Goal: Task Accomplishment & Management: Manage account settings

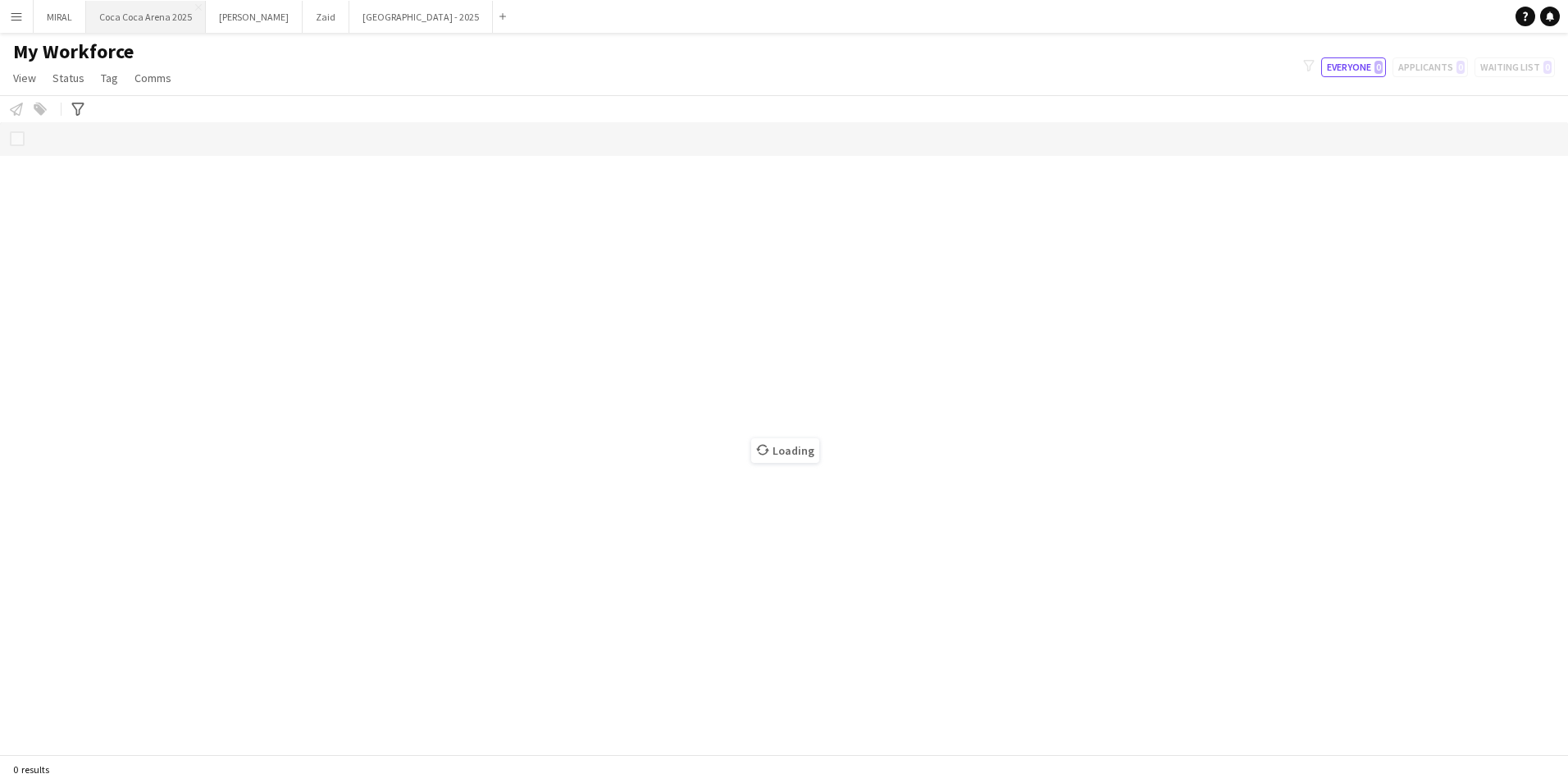
click at [131, 17] on button "[GEOGRAPHIC_DATA] 2025 Close" at bounding box center [145, 17] width 120 height 32
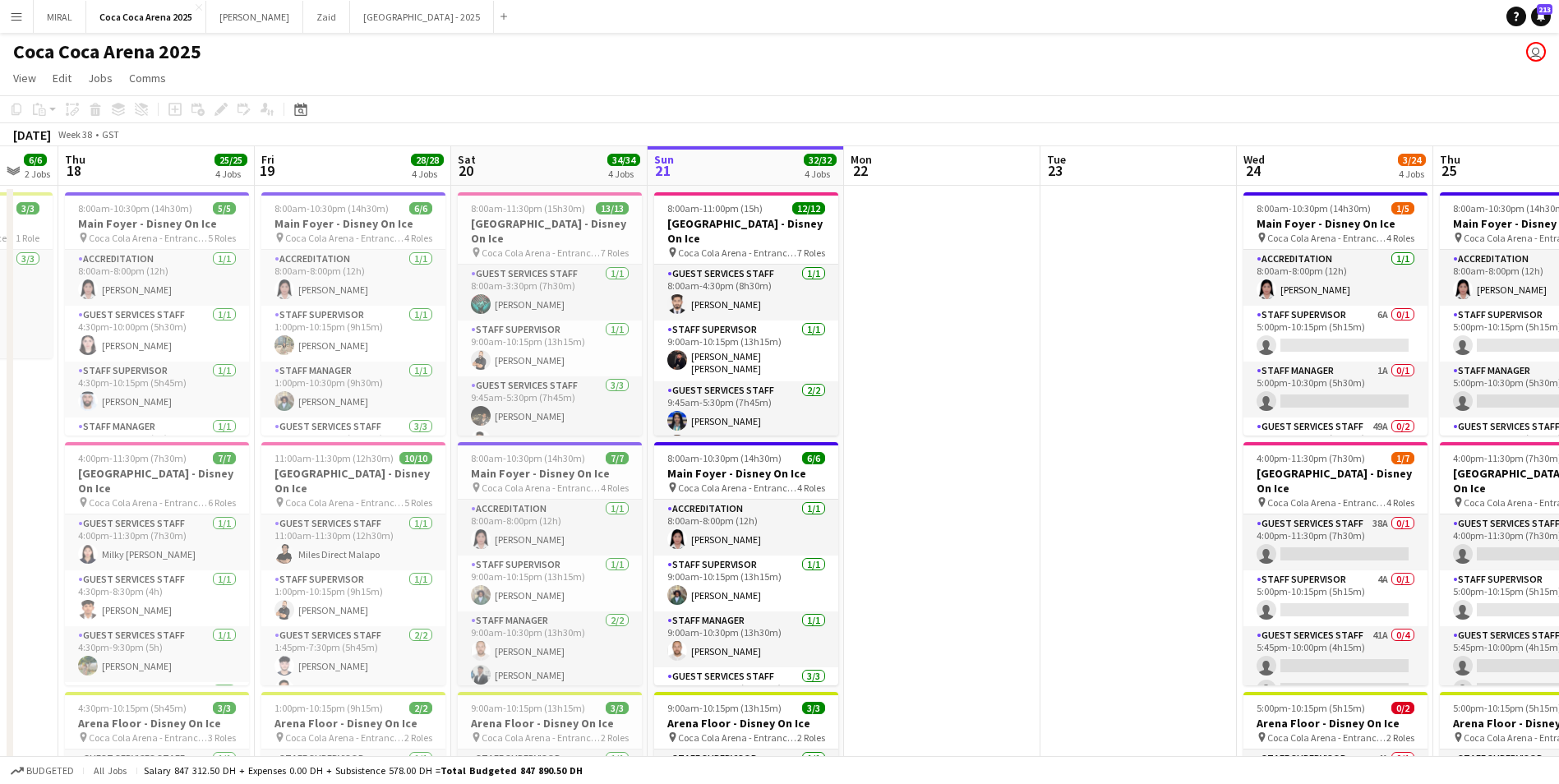
scroll to position [0, 508]
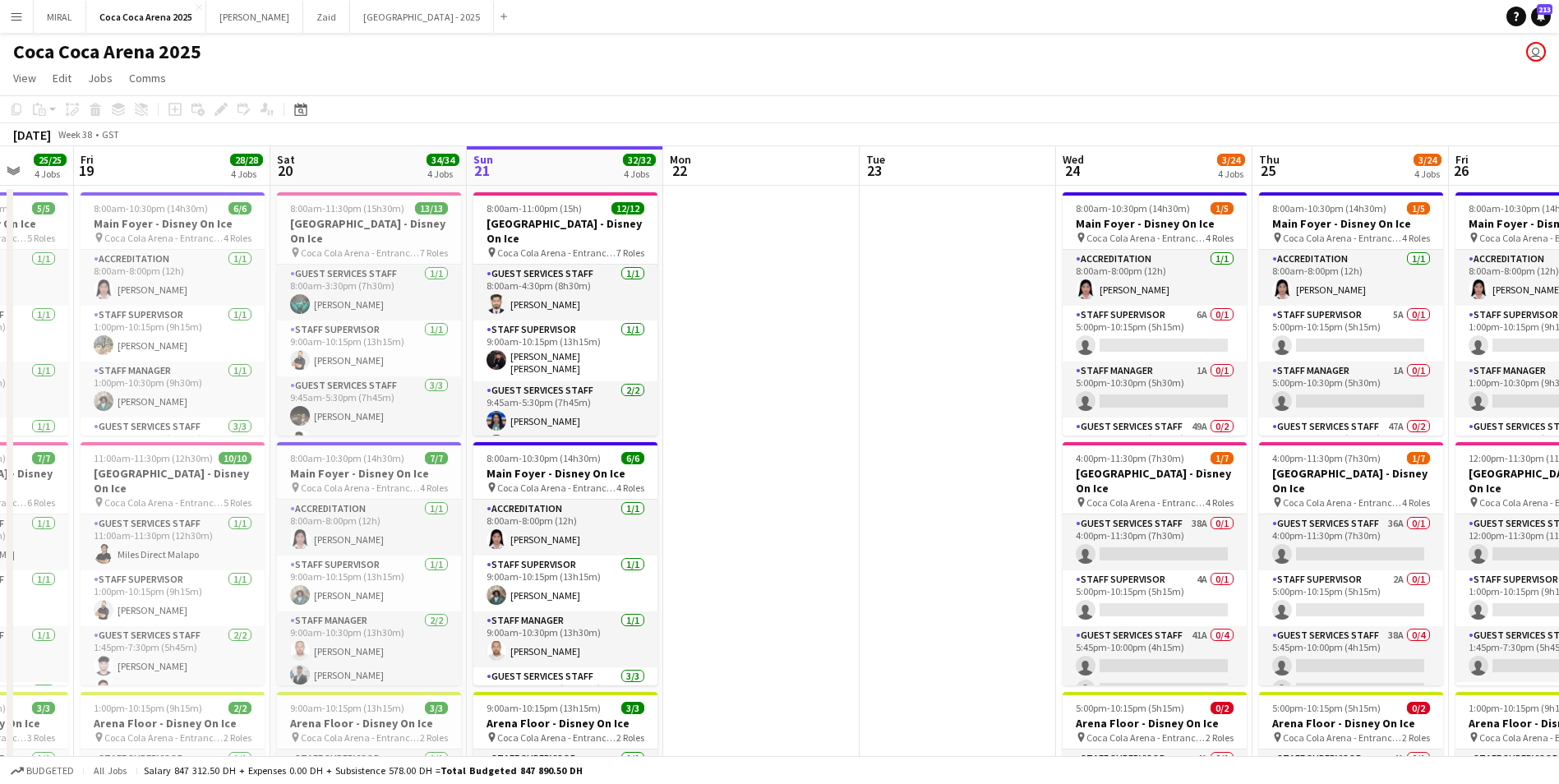
drag, startPoint x: 663, startPoint y: 594, endPoint x: 1141, endPoint y: 552, distance: 479.8
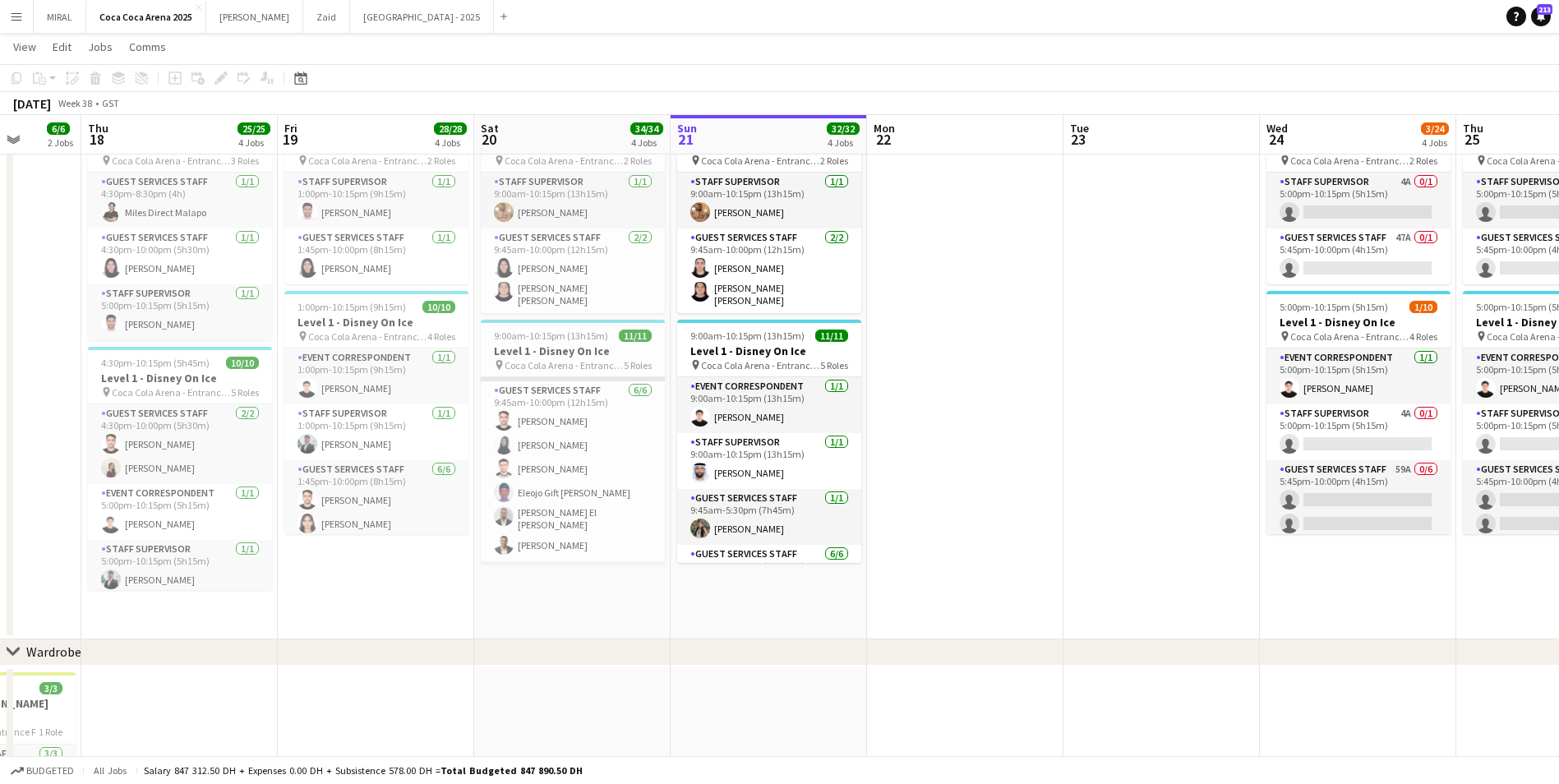
scroll to position [164, 0]
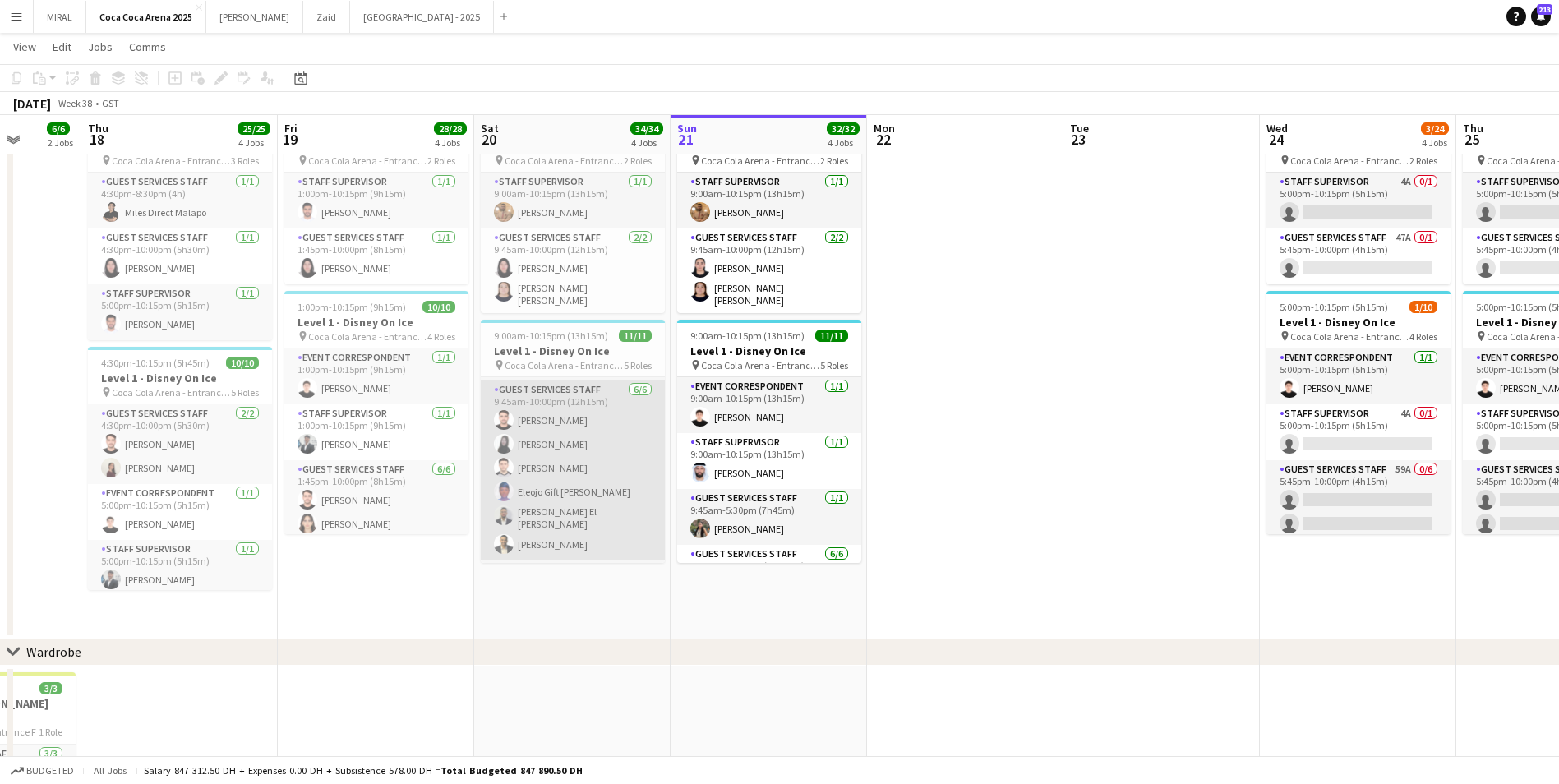
click at [591, 498] on app-card-role "Guest Services Staff [DATE] 9:45am-10:00pm (12h15m) [PERSON_NAME] [PERSON_NAME]…" at bounding box center [573, 470] width 184 height 179
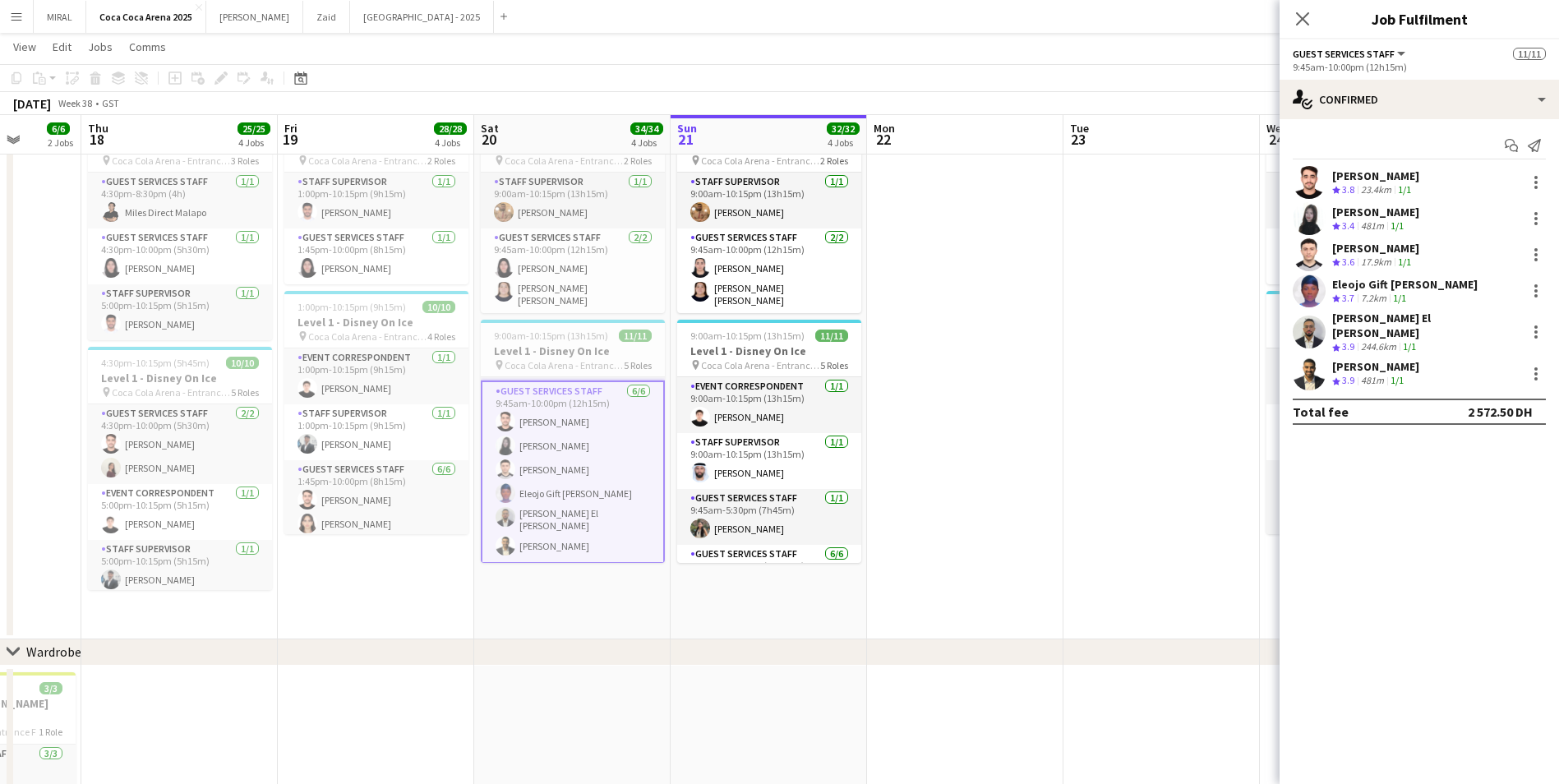
click at [1385, 363] on div "[PERSON_NAME]" at bounding box center [1376, 366] width 87 height 15
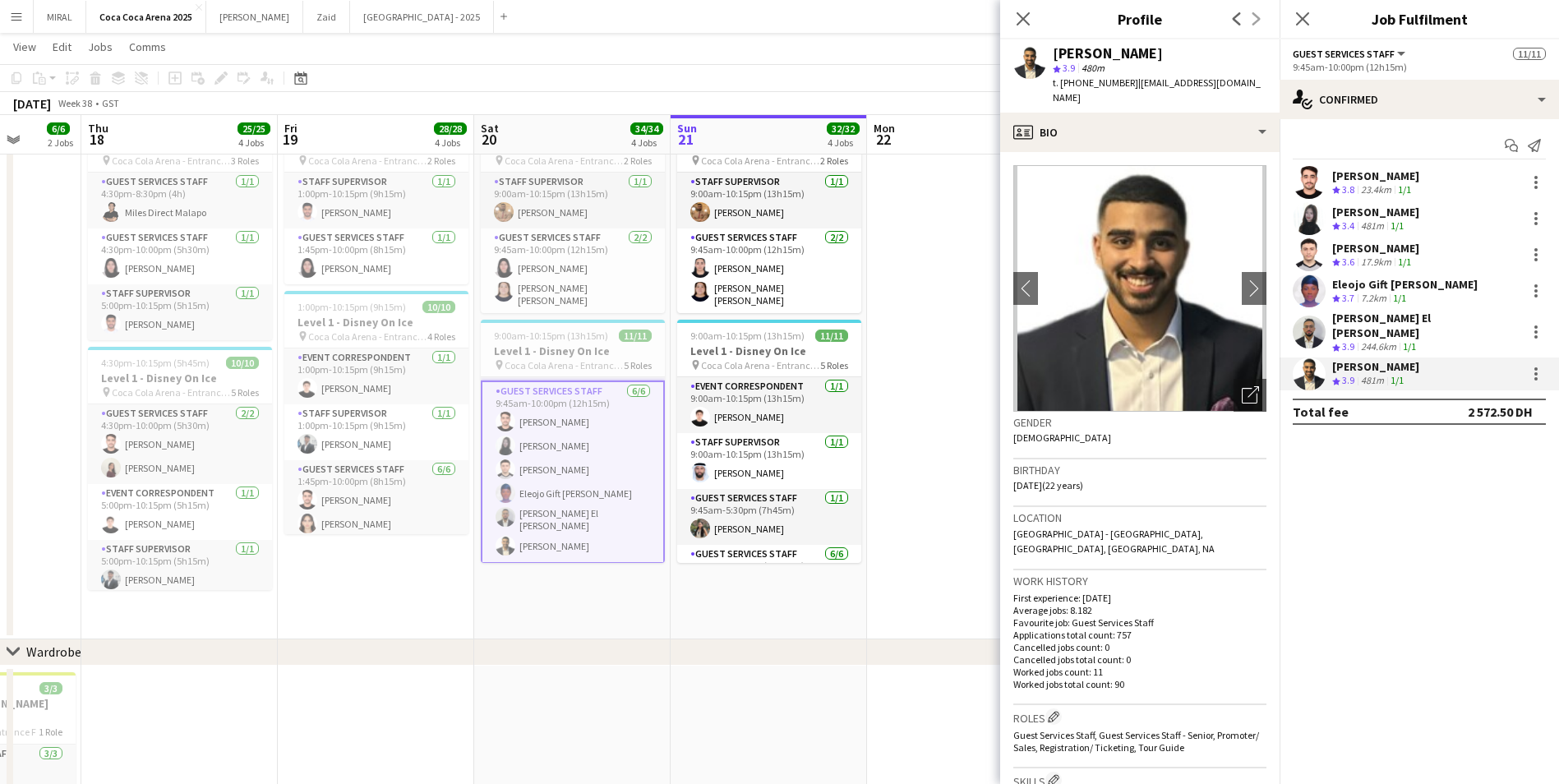
drag, startPoint x: 1128, startPoint y: 79, endPoint x: 1245, endPoint y: 80, distance: 117.0
click at [1245, 80] on div "[PERSON_NAME] 3.9 480m t. [PHONE_NUMBER] | [EMAIL_ADDRESS][DOMAIN_NAME]" at bounding box center [1139, 76] width 280 height 73
copy span "[EMAIL_ADDRESS][DOMAIN_NAME]"
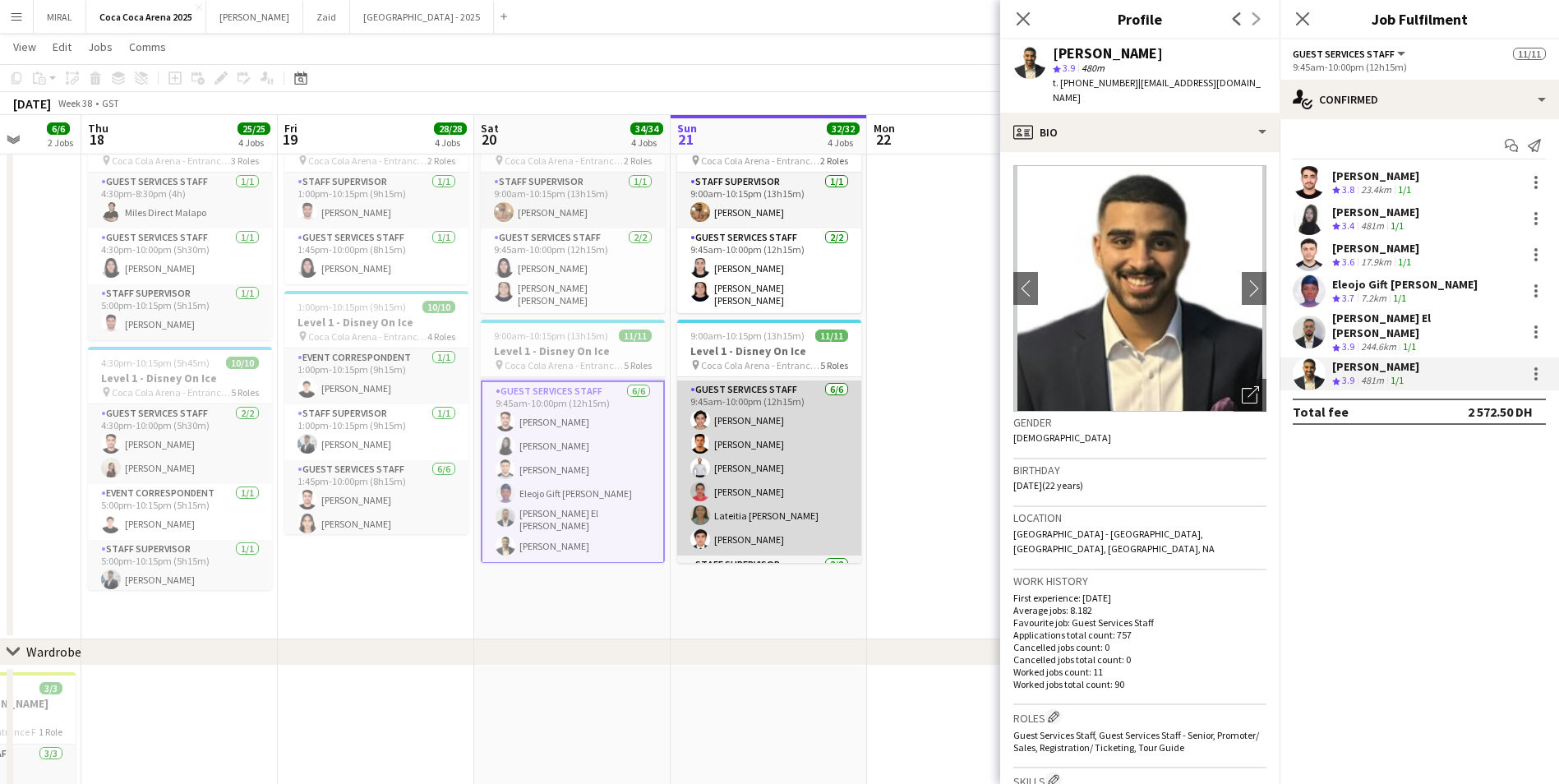
click at [800, 479] on app-card-role "Guest Services Staff [DATE] 9:45am-10:00pm (12h15m) [PERSON_NAME] [PERSON_NAME]…" at bounding box center [769, 468] width 184 height 175
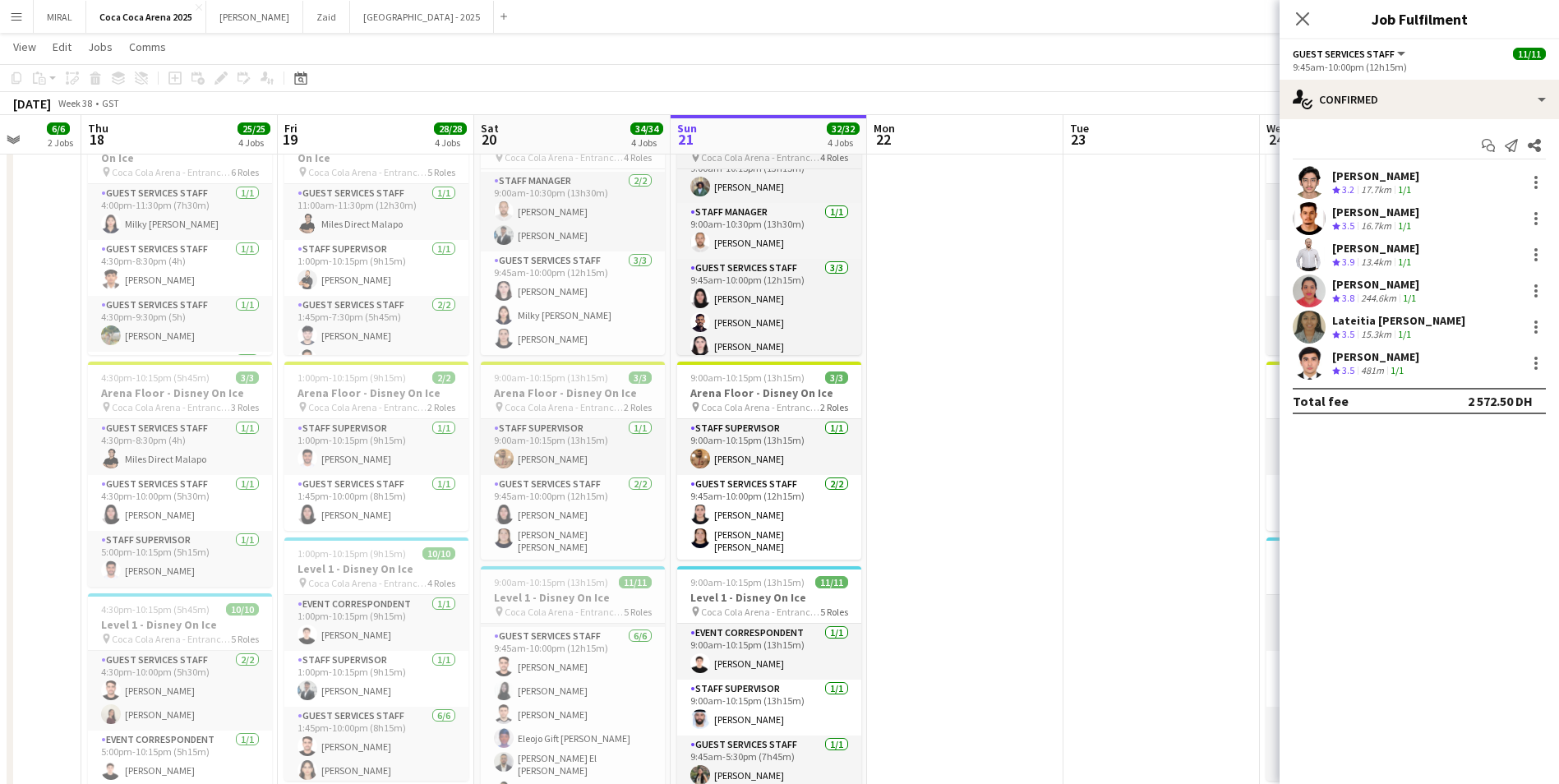
scroll to position [85, 0]
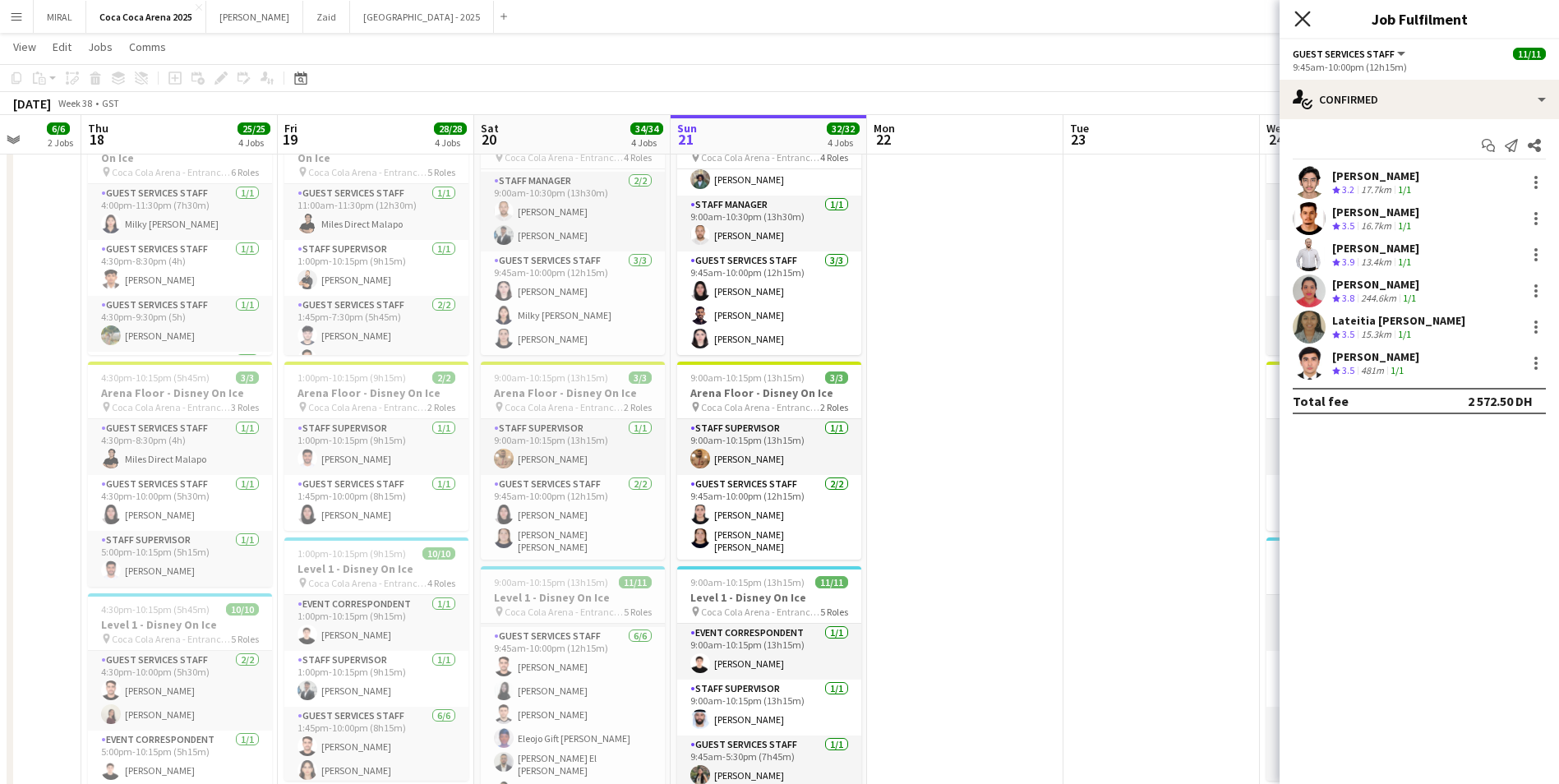
click at [1310, 20] on icon "Close pop-in" at bounding box center [1302, 18] width 16 height 16
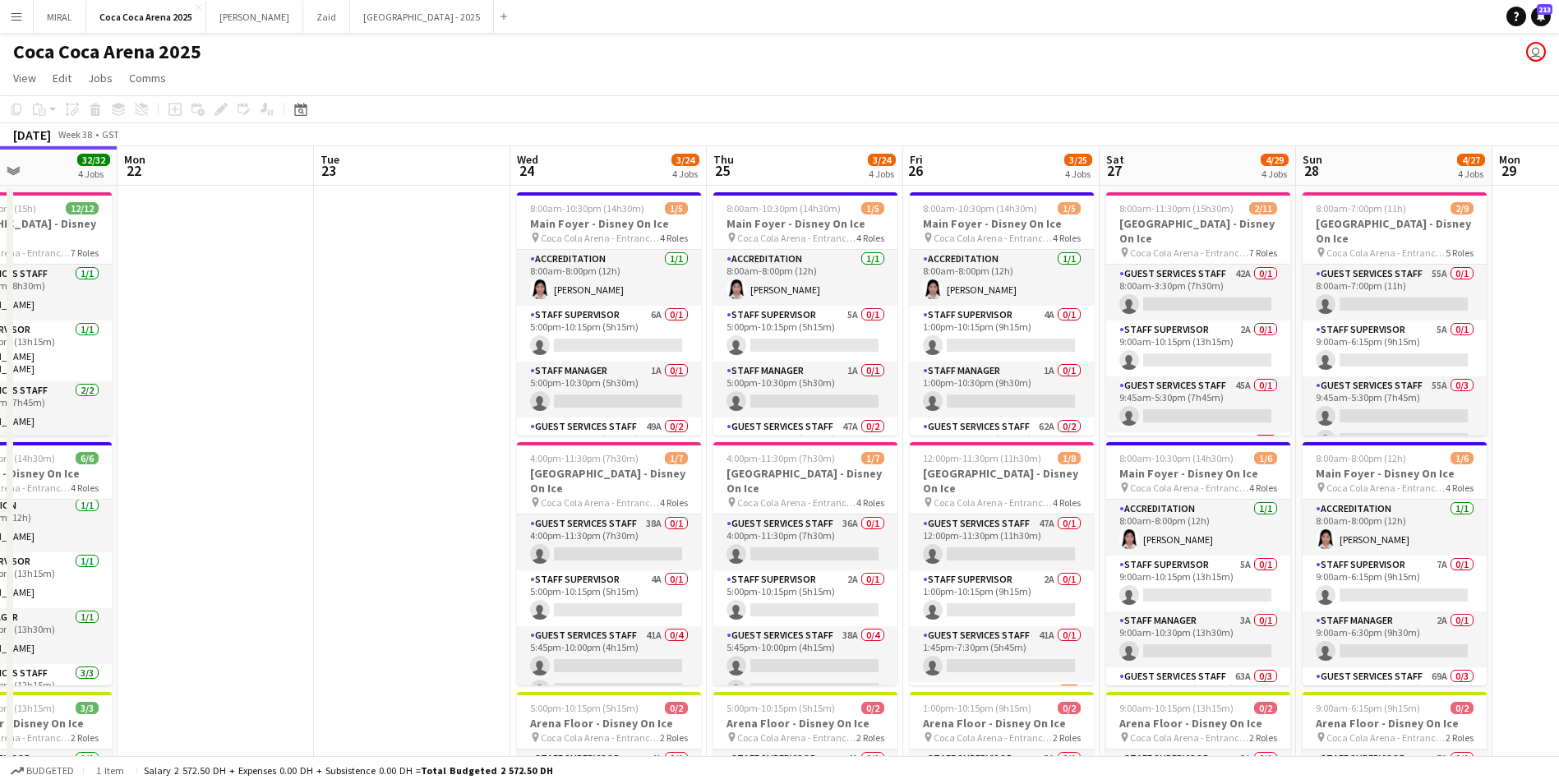
scroll to position [0, 472]
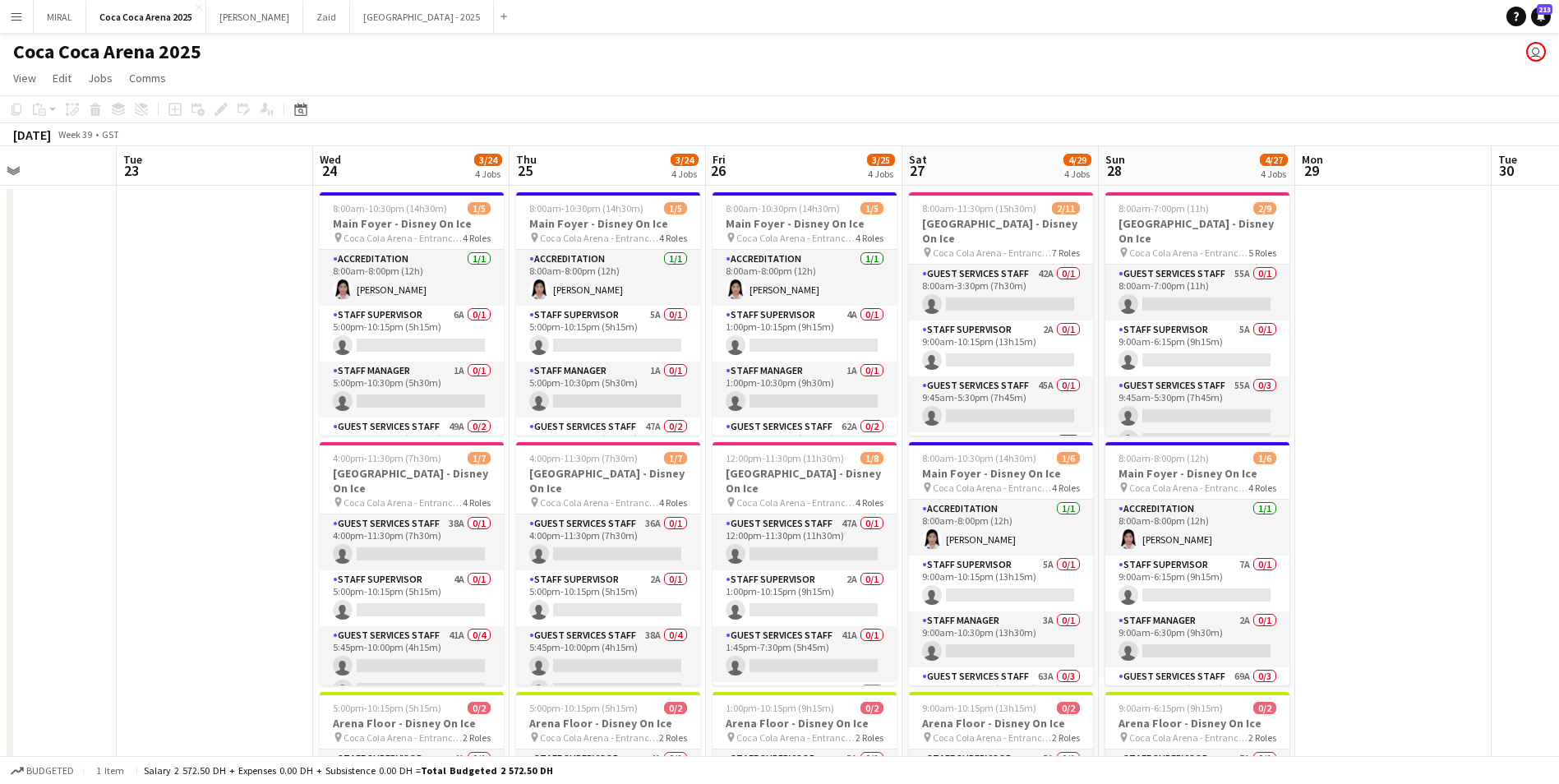
drag, startPoint x: 1133, startPoint y: 389, endPoint x: 186, endPoint y: 404, distance: 947.1
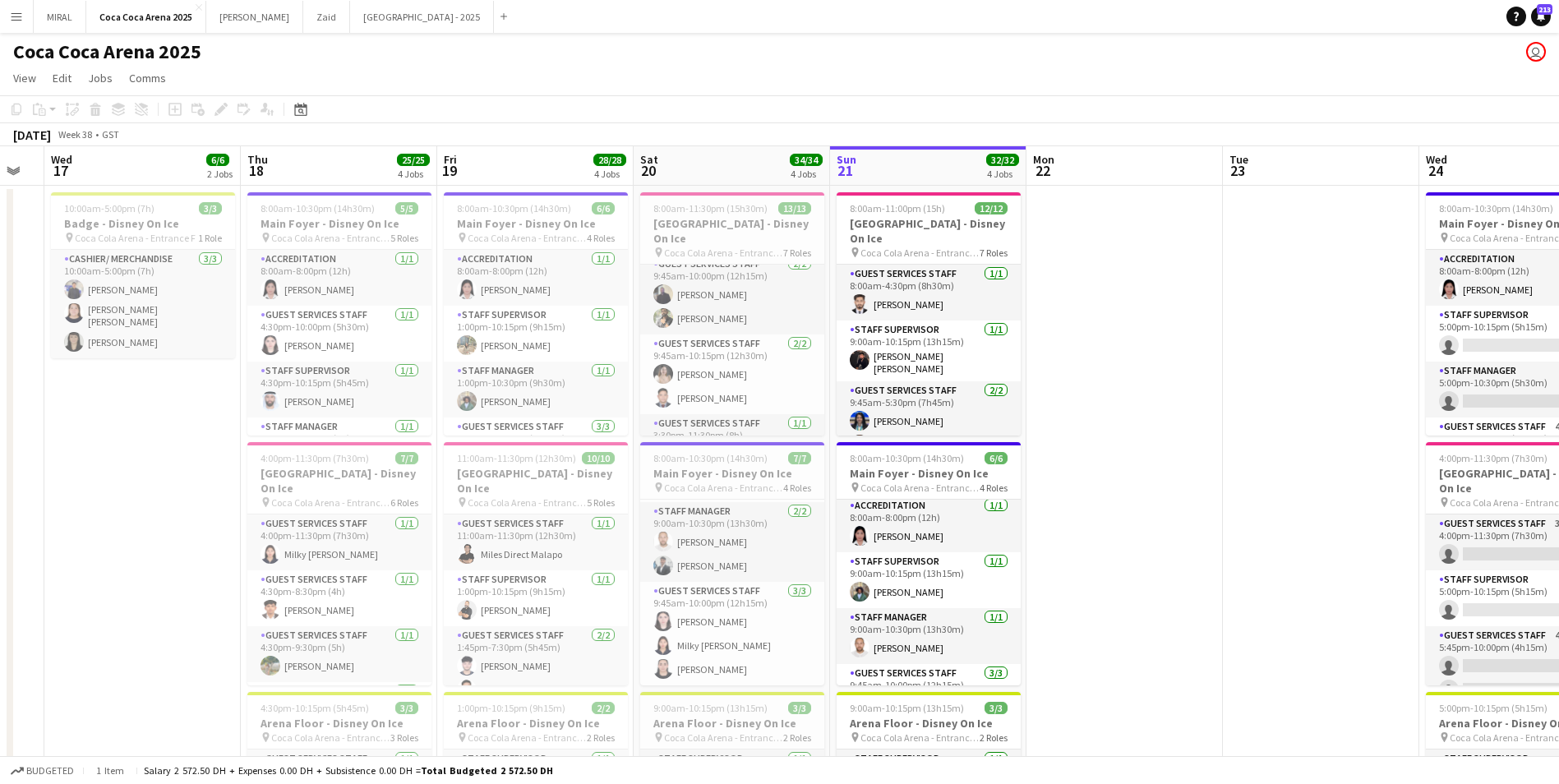
scroll to position [0, 341]
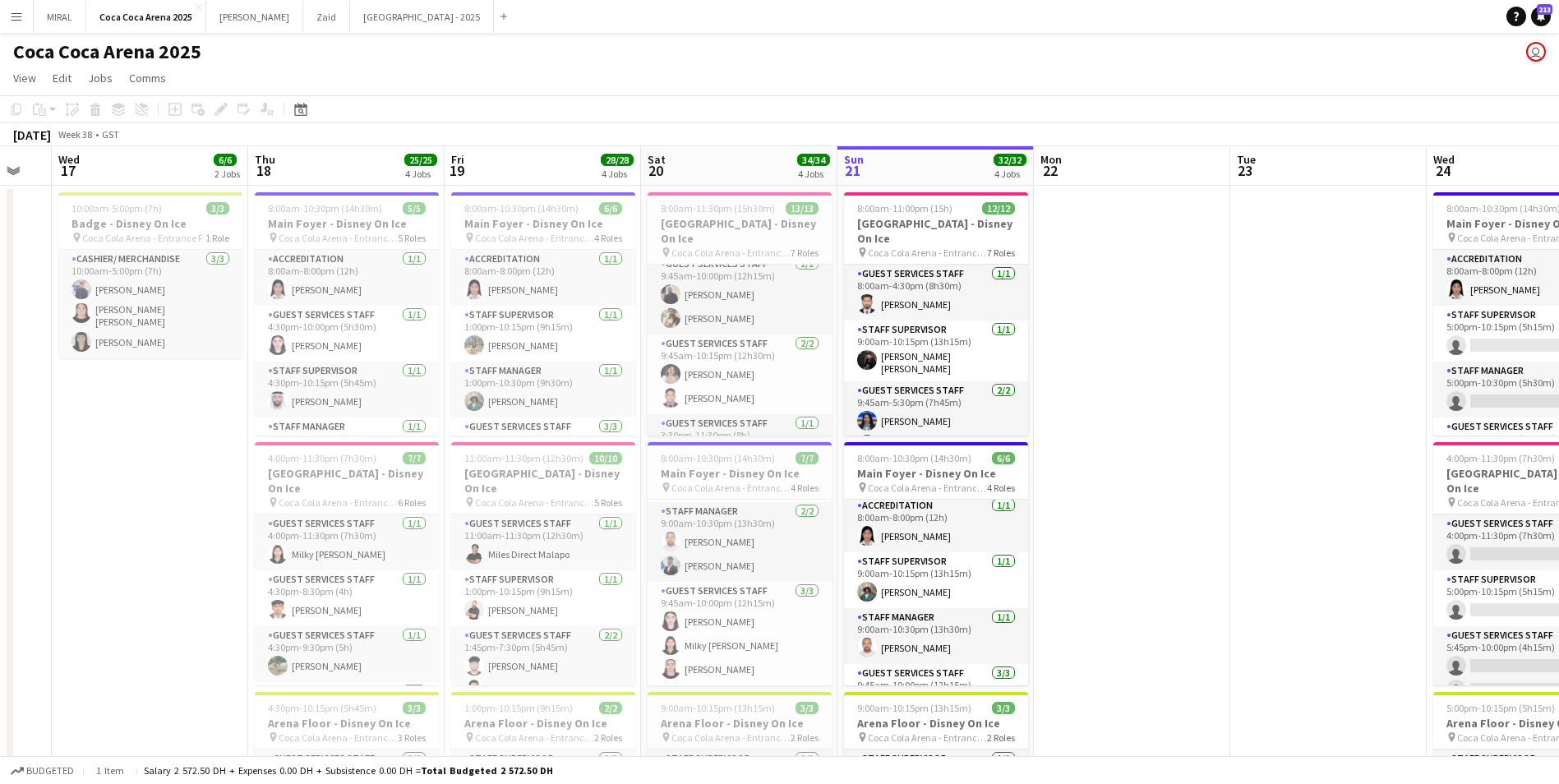
drag, startPoint x: 125, startPoint y: 384, endPoint x: 1239, endPoint y: 384, distance: 1114.0
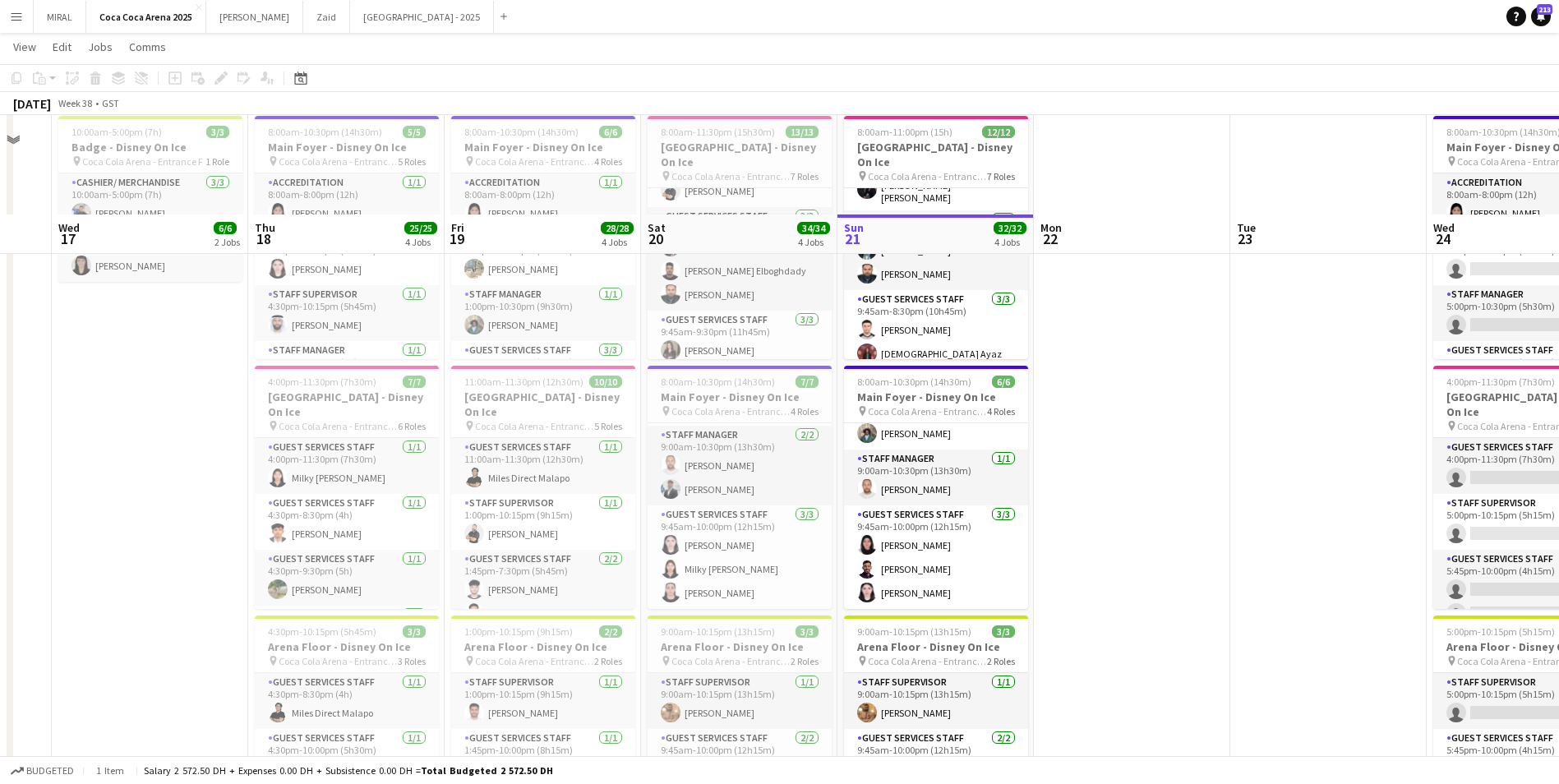
scroll to position [43, 0]
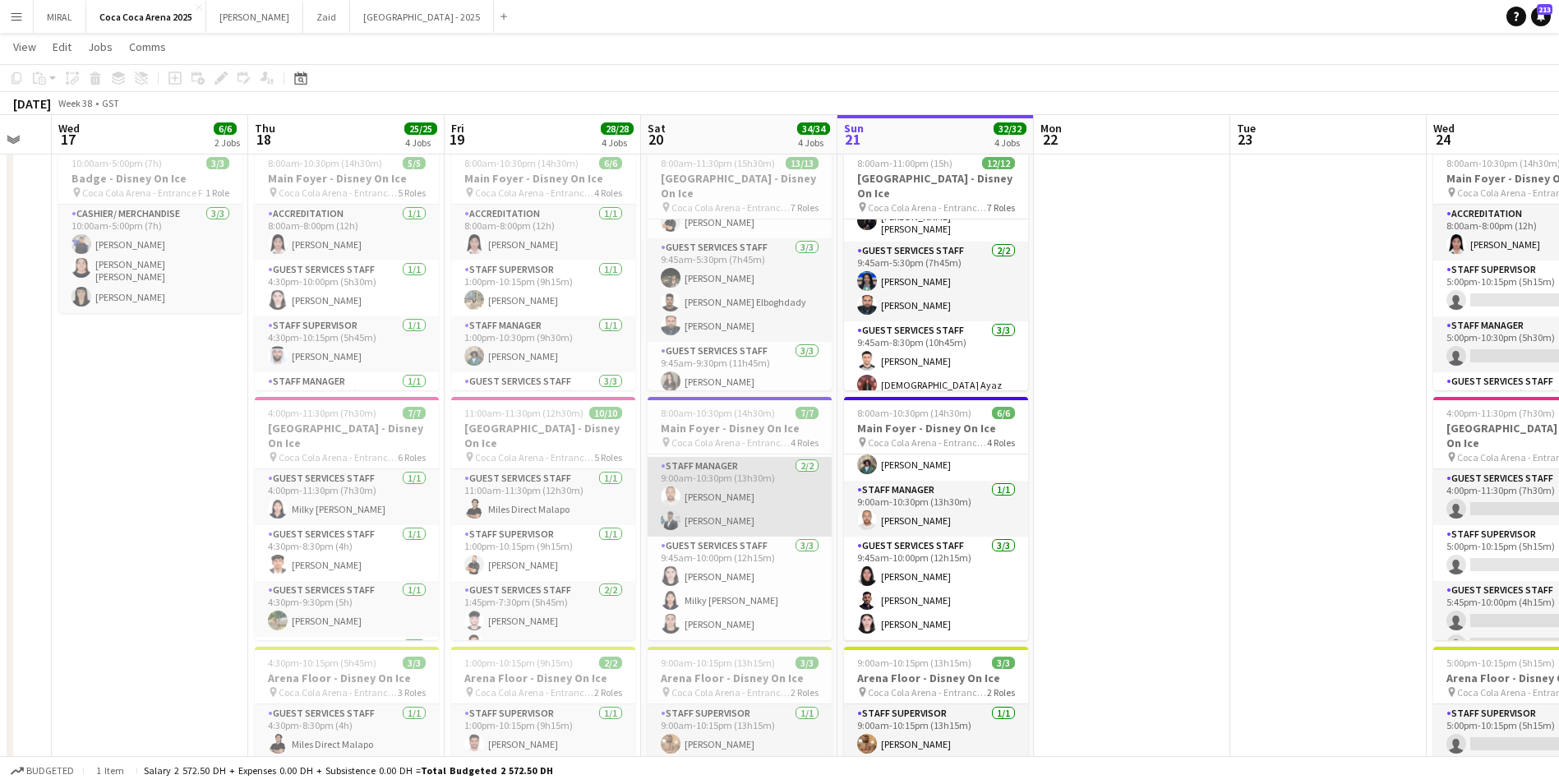
click at [762, 511] on app-card-role "Staff Manager [DATE] 9:00am-10:30pm (13h30m) [PERSON_NAME] Qadas [PERSON_NAME]" at bounding box center [739, 497] width 184 height 79
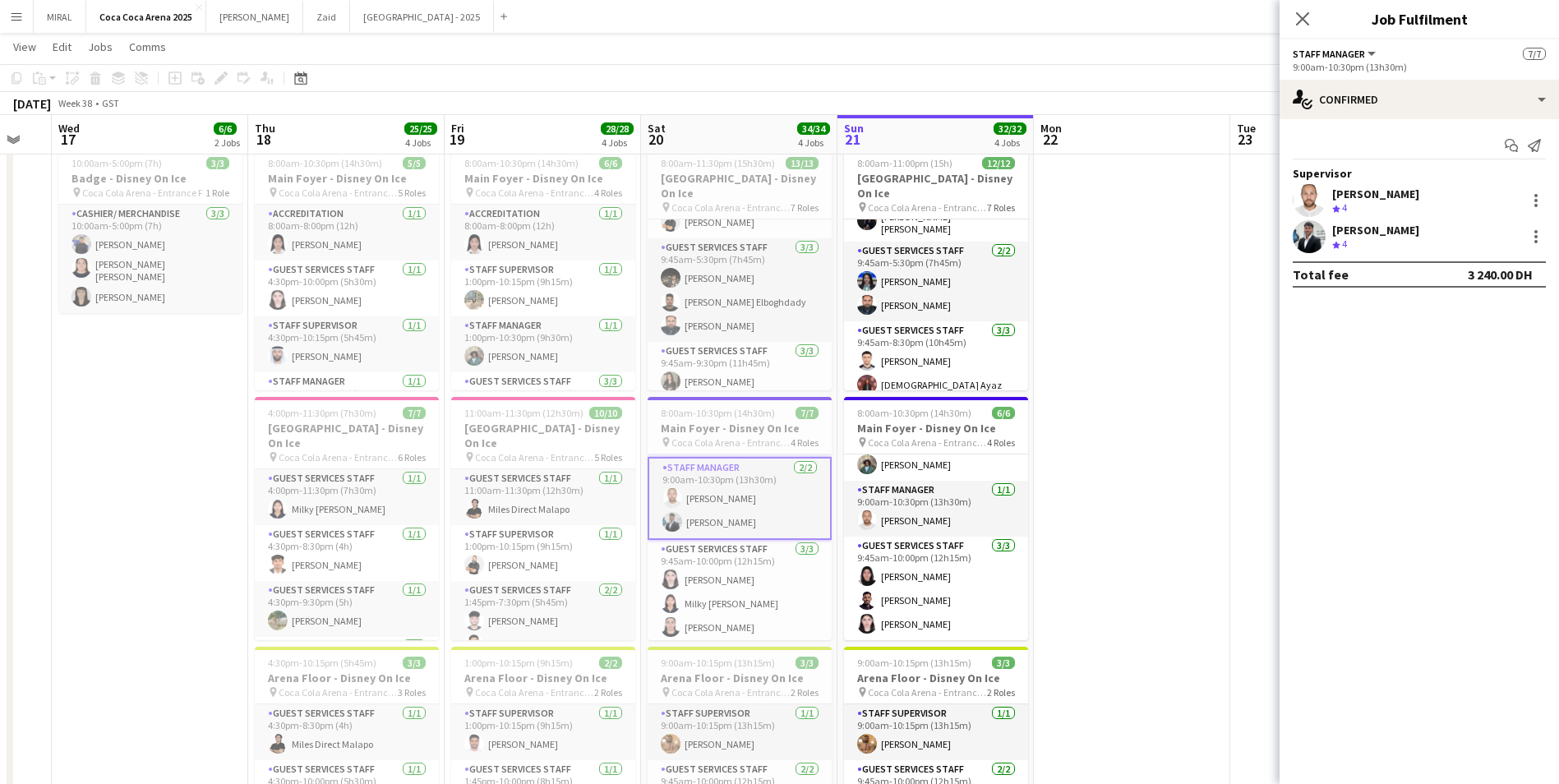
scroll to position [219, 0]
click at [1537, 234] on div at bounding box center [1535, 236] width 20 height 20
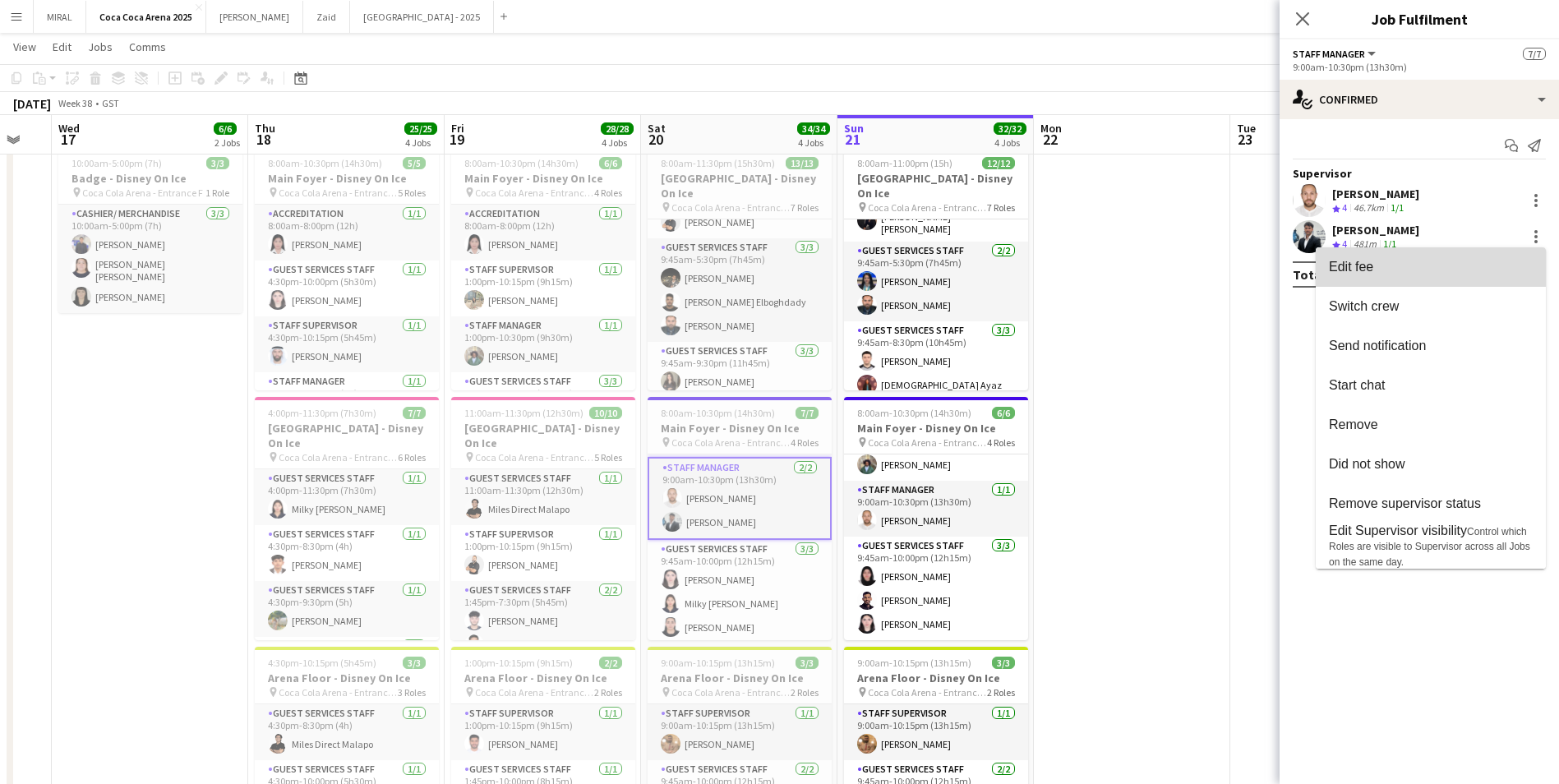
click at [1402, 262] on span "Edit fee" at bounding box center [1431, 267] width 204 height 15
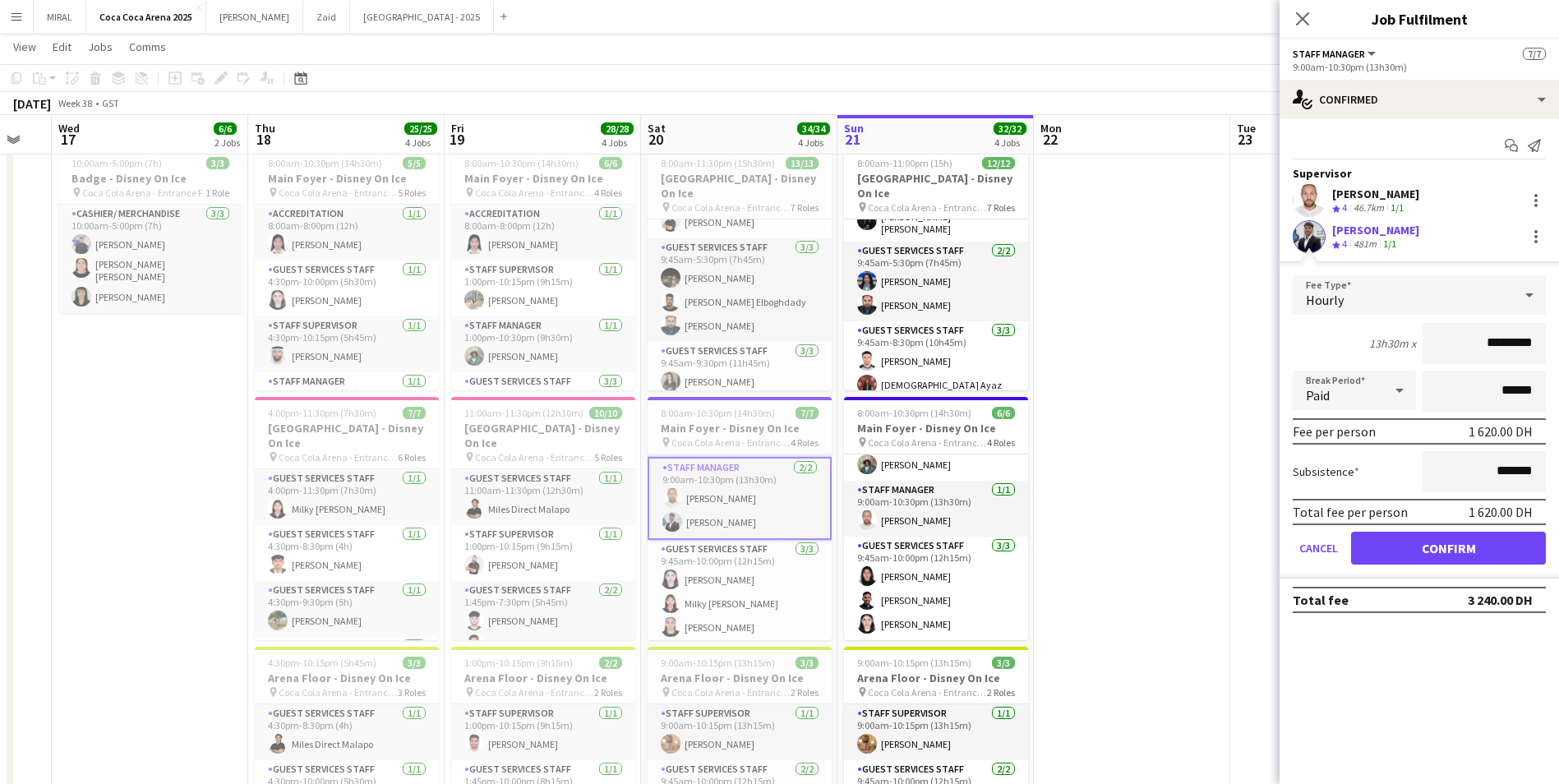
click at [1474, 349] on input "*********" at bounding box center [1484, 343] width 123 height 41
drag, startPoint x: 1494, startPoint y: 343, endPoint x: 1465, endPoint y: 344, distance: 29.0
click at [1465, 344] on input "*********" at bounding box center [1484, 343] width 123 height 41
type input "********"
click at [1450, 549] on button "Confirm" at bounding box center [1448, 548] width 195 height 33
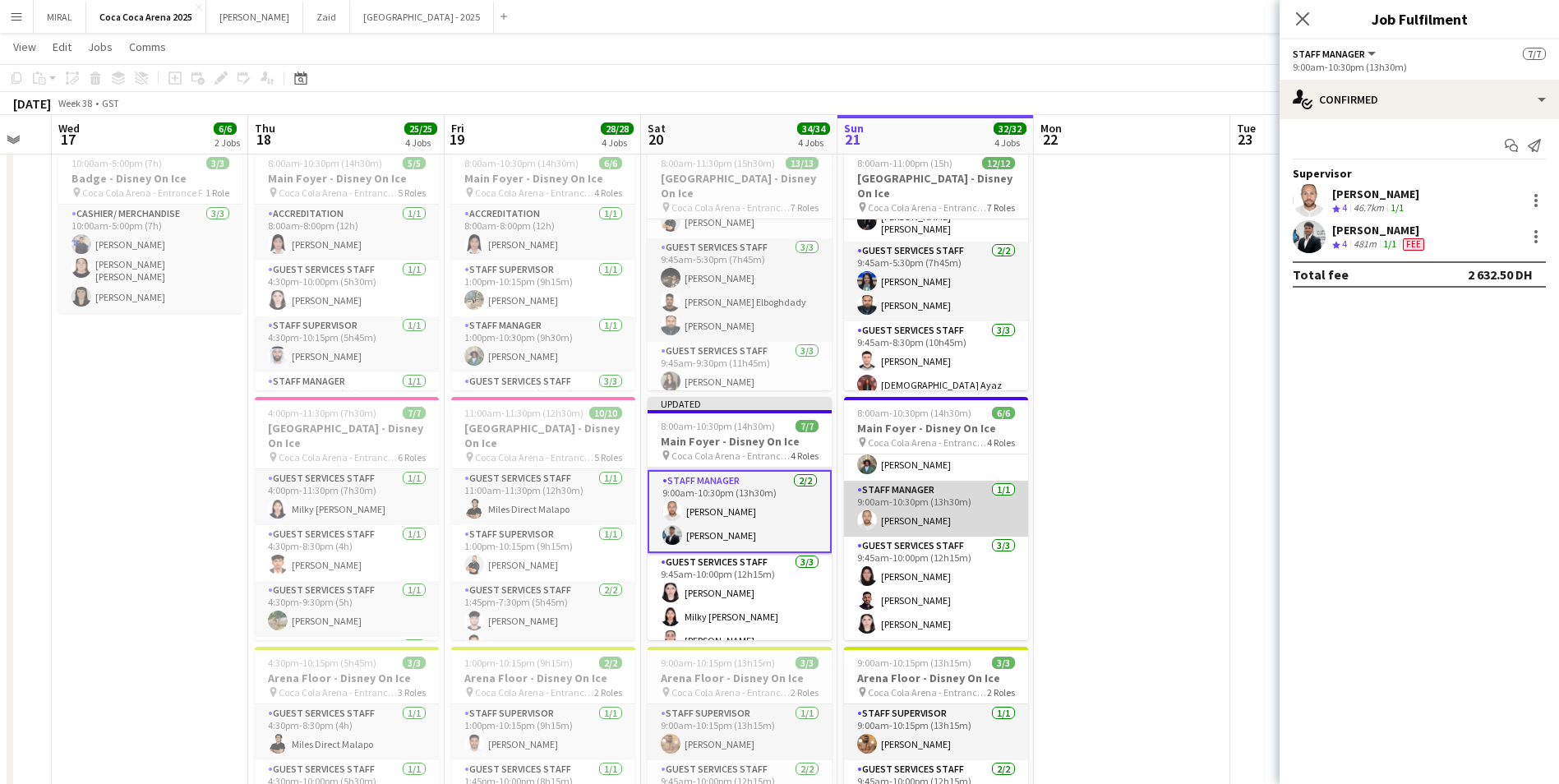
click at [968, 509] on app-card-role "Staff Manager [DATE] 9:00am-10:30pm (13h30m) [PERSON_NAME]" at bounding box center [935, 508] width 184 height 56
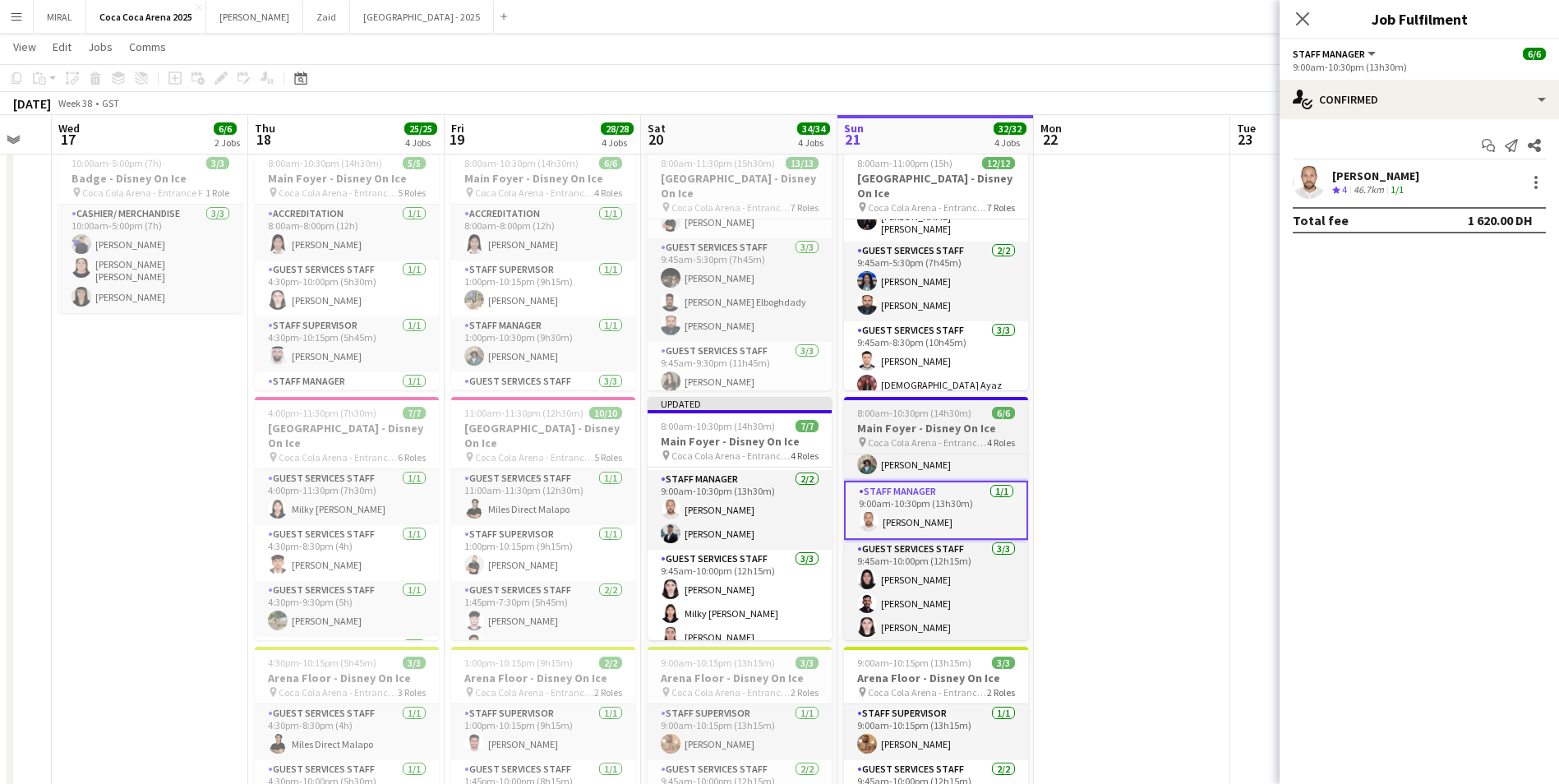
click at [956, 420] on h3 "Main Foyer - Disney On Ice" at bounding box center [935, 428] width 184 height 15
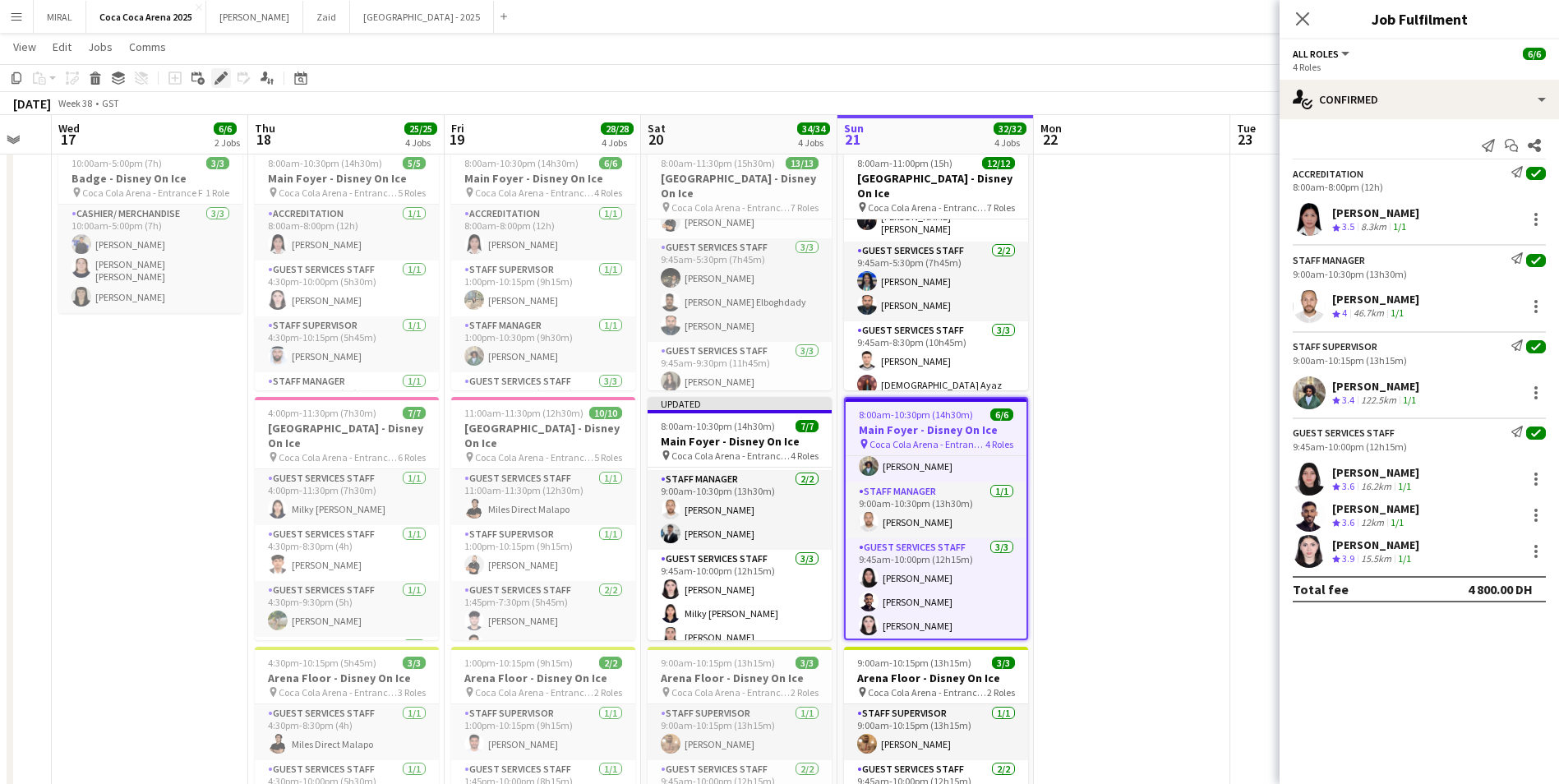
click at [227, 77] on icon "Edit" at bounding box center [221, 78] width 13 height 13
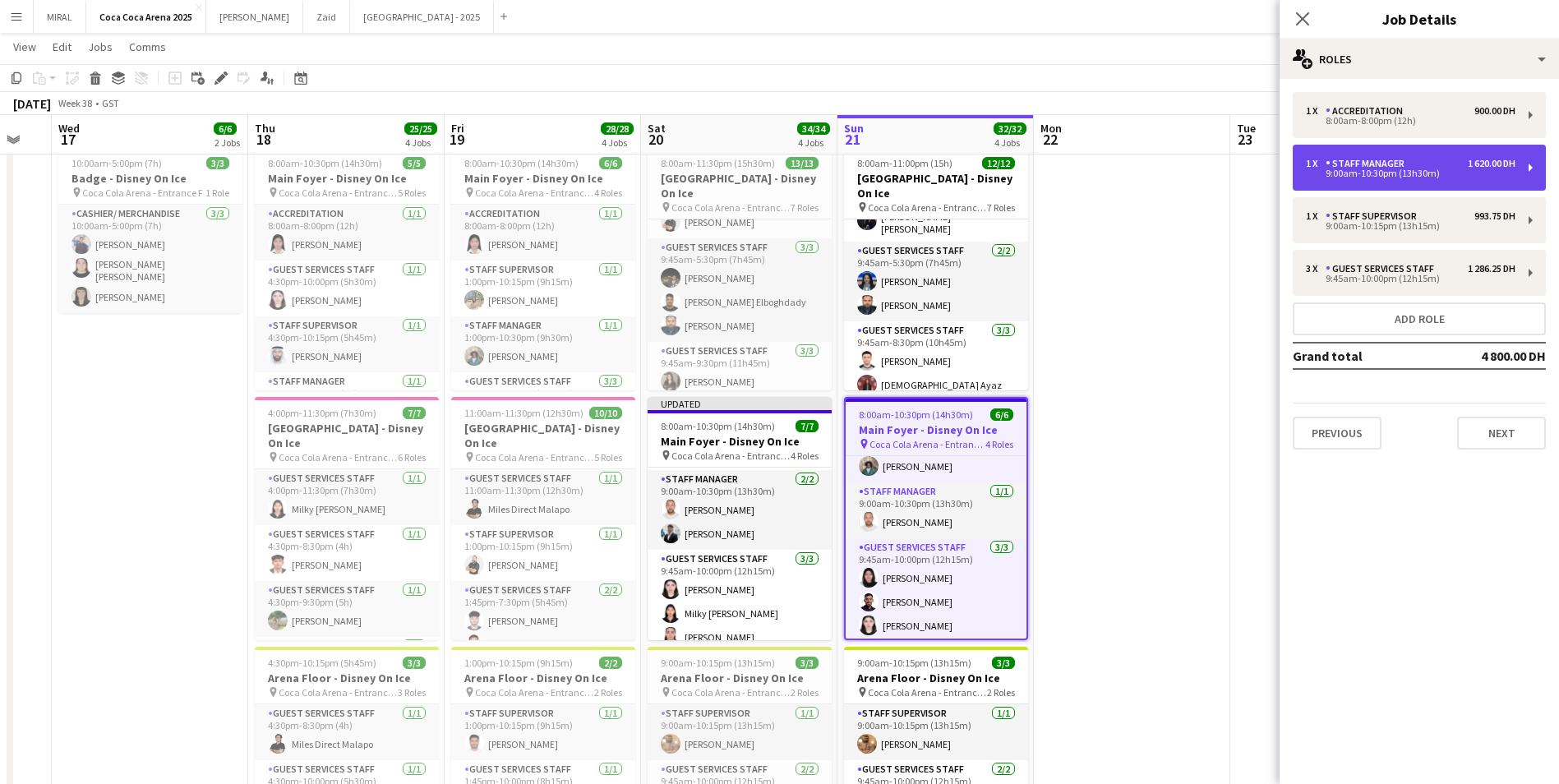
click at [1517, 174] on div "1 x Staff Manager 1 620.00 DH 9:00am-10:30pm (13h30m)" at bounding box center [1419, 167] width 253 height 46
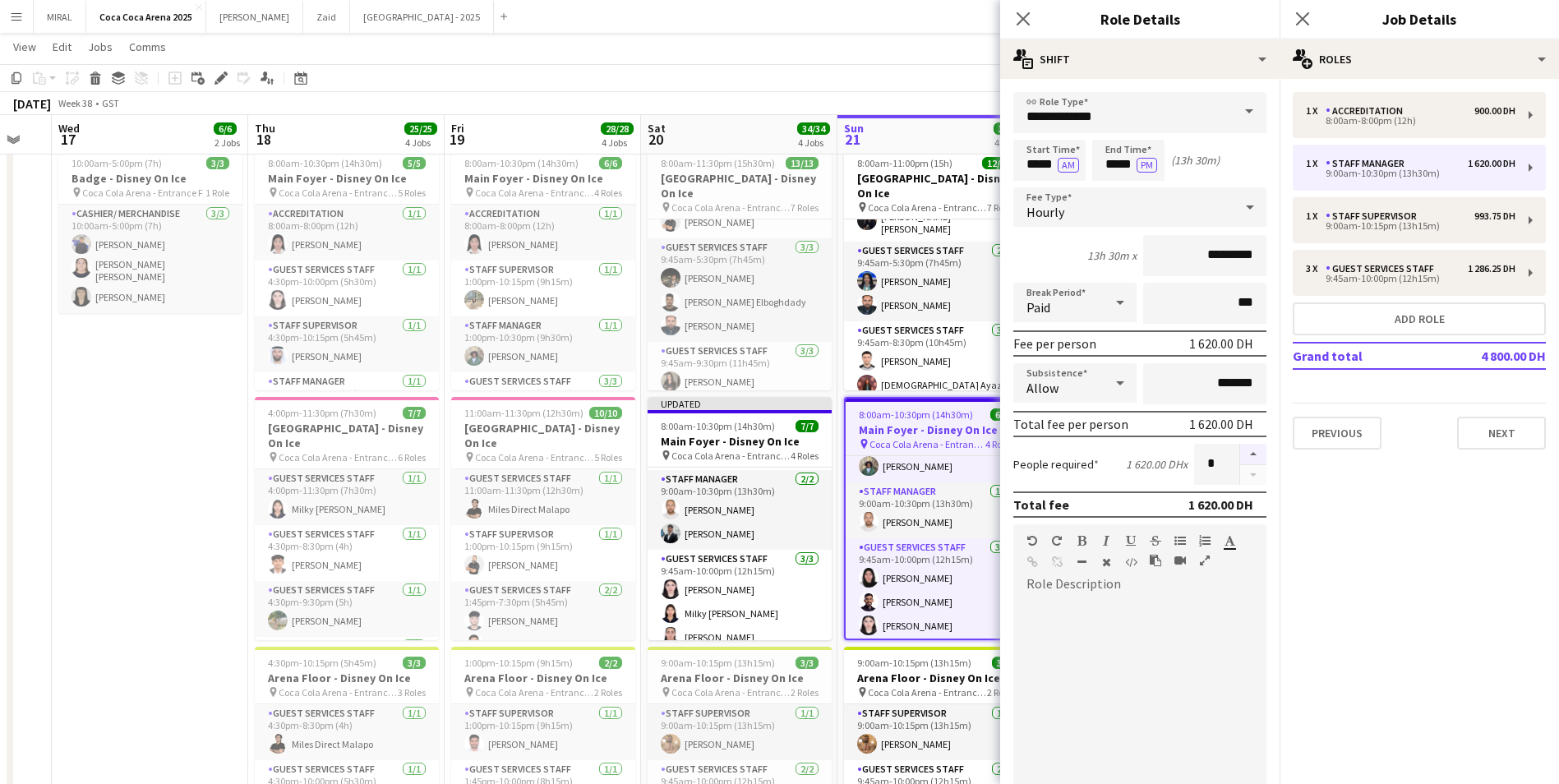
click at [1241, 453] on button "button" at bounding box center [1253, 454] width 26 height 22
type input "*"
click at [1511, 434] on button "Next" at bounding box center [1501, 433] width 89 height 33
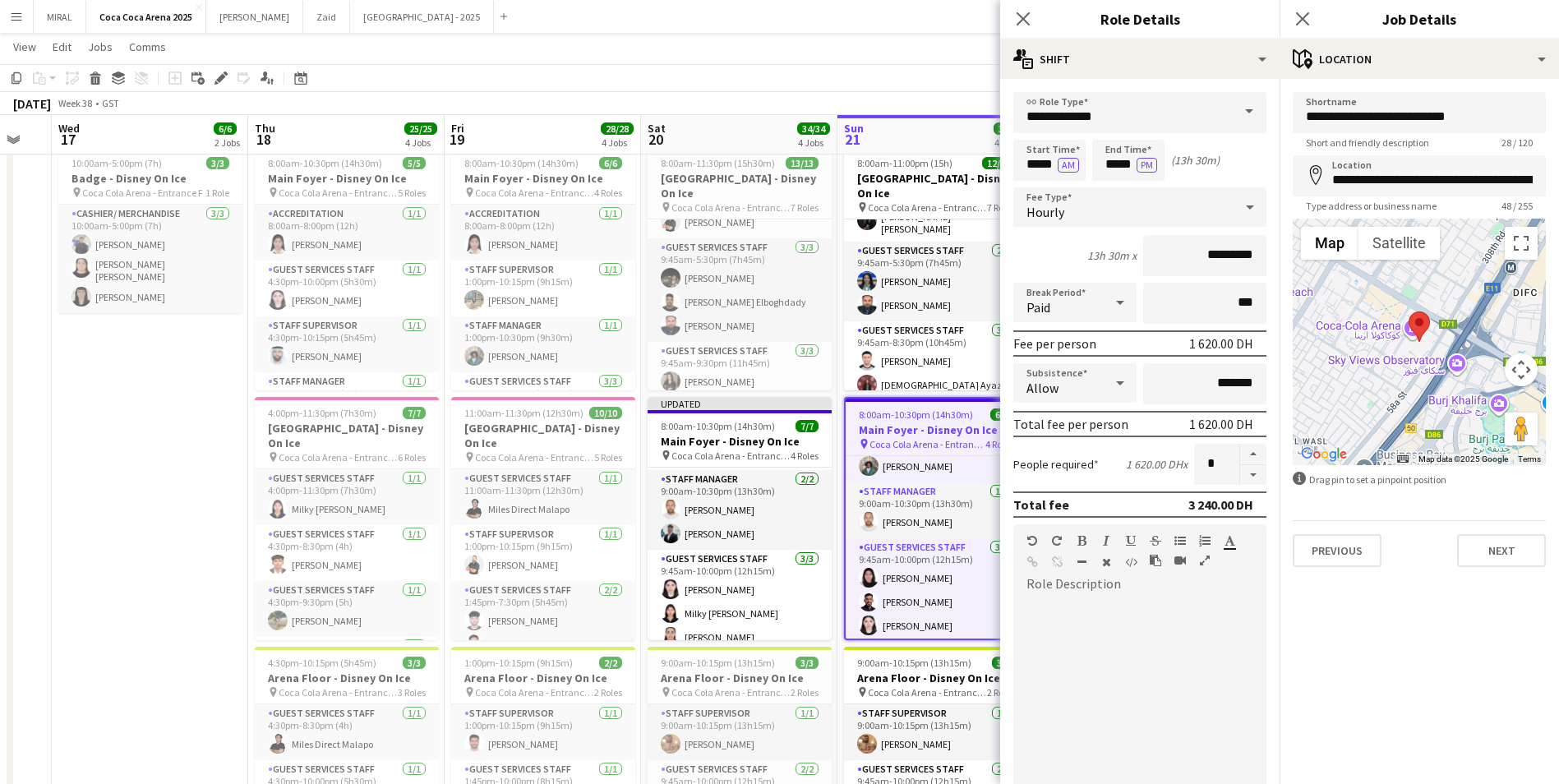
click at [926, 37] on app-page-menu "View Day view expanded Day view collapsed Month view Date picker Jump to [DATE]…" at bounding box center [780, 48] width 1559 height 31
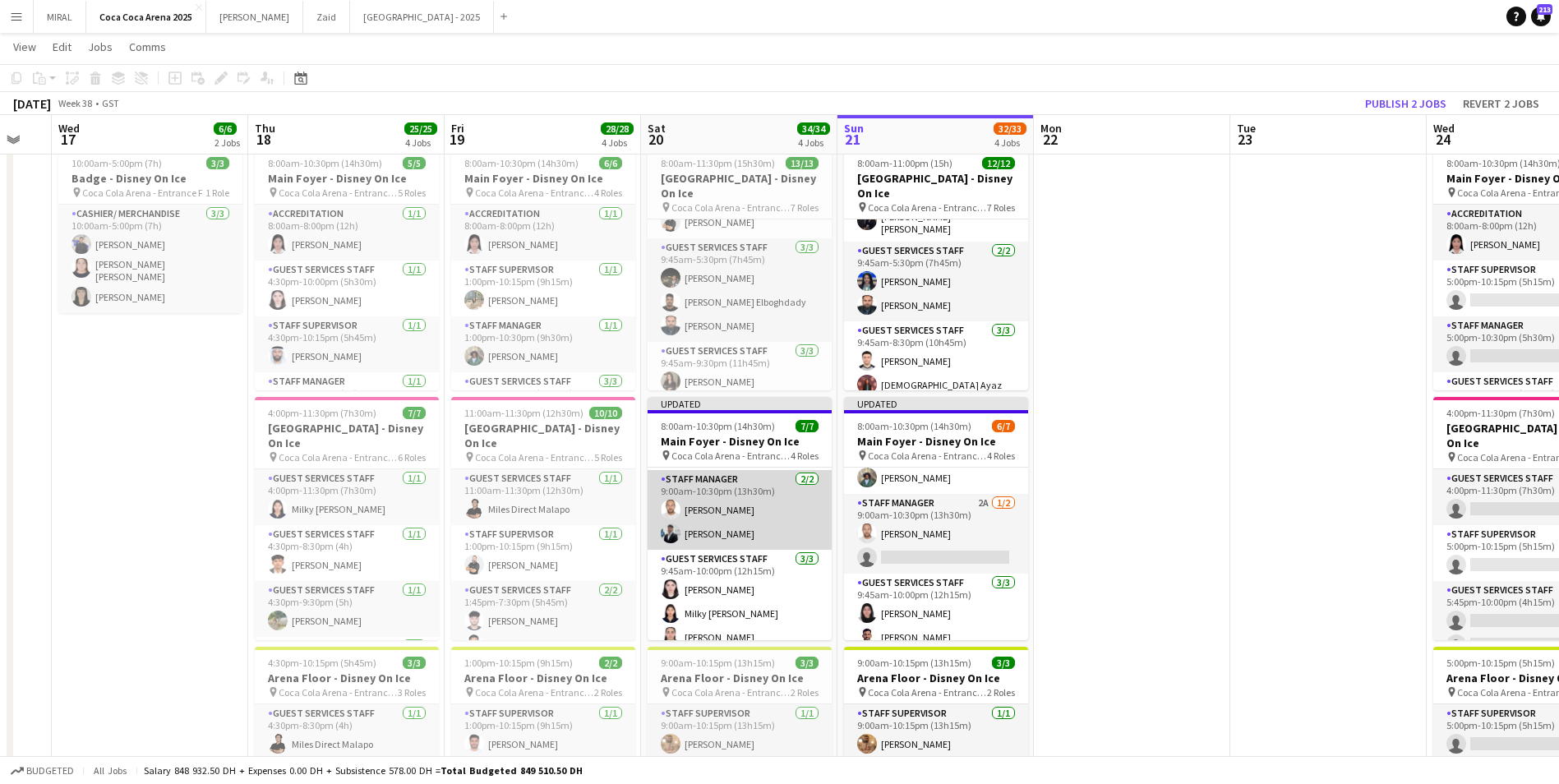
click at [758, 514] on app-card-role "Staff Manager [DATE] 9:00am-10:30pm (13h30m) [PERSON_NAME] Qadas [PERSON_NAME]" at bounding box center [739, 510] width 184 height 79
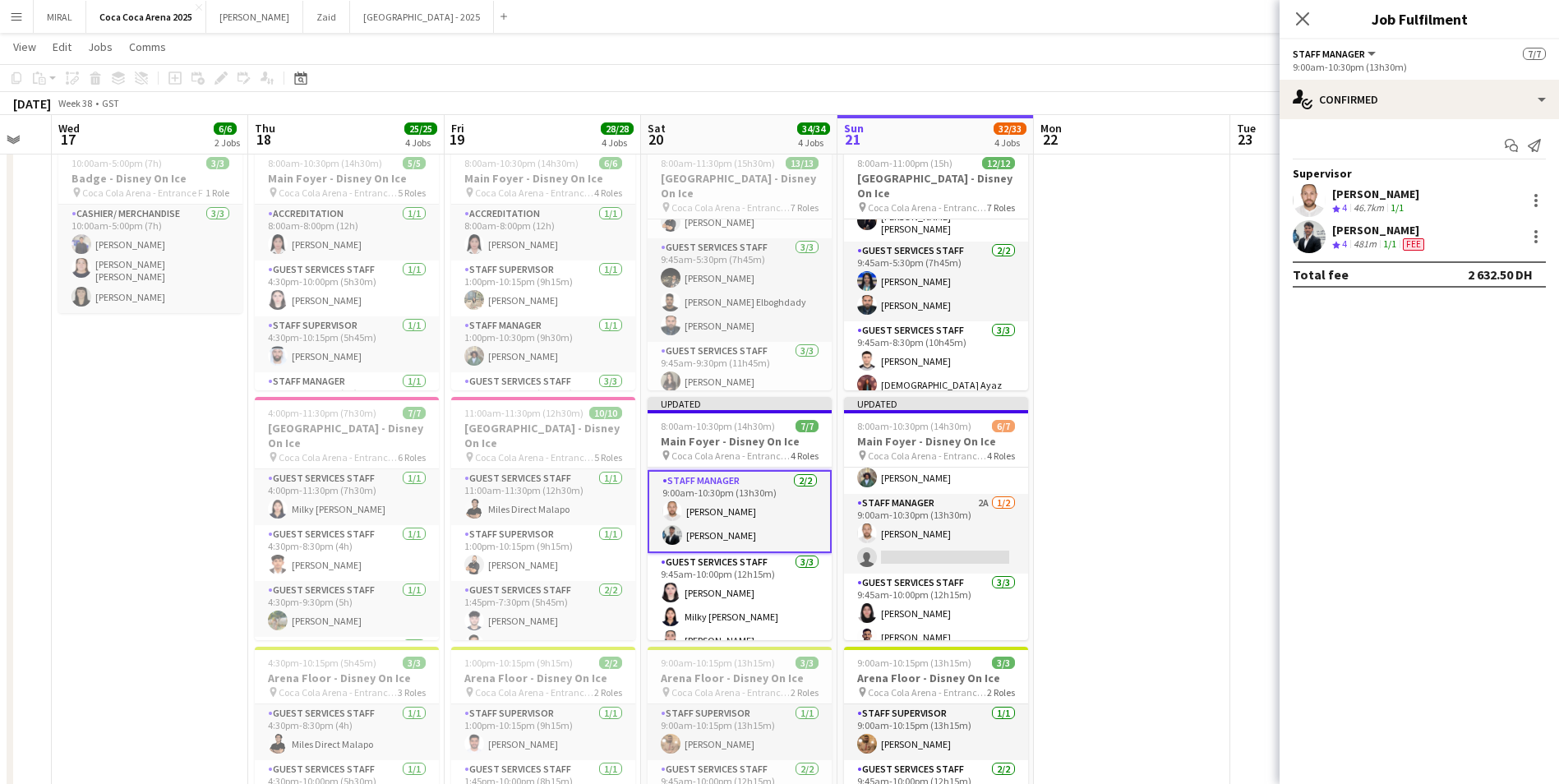
click at [1376, 236] on div "[PERSON_NAME]" at bounding box center [1379, 230] width 95 height 15
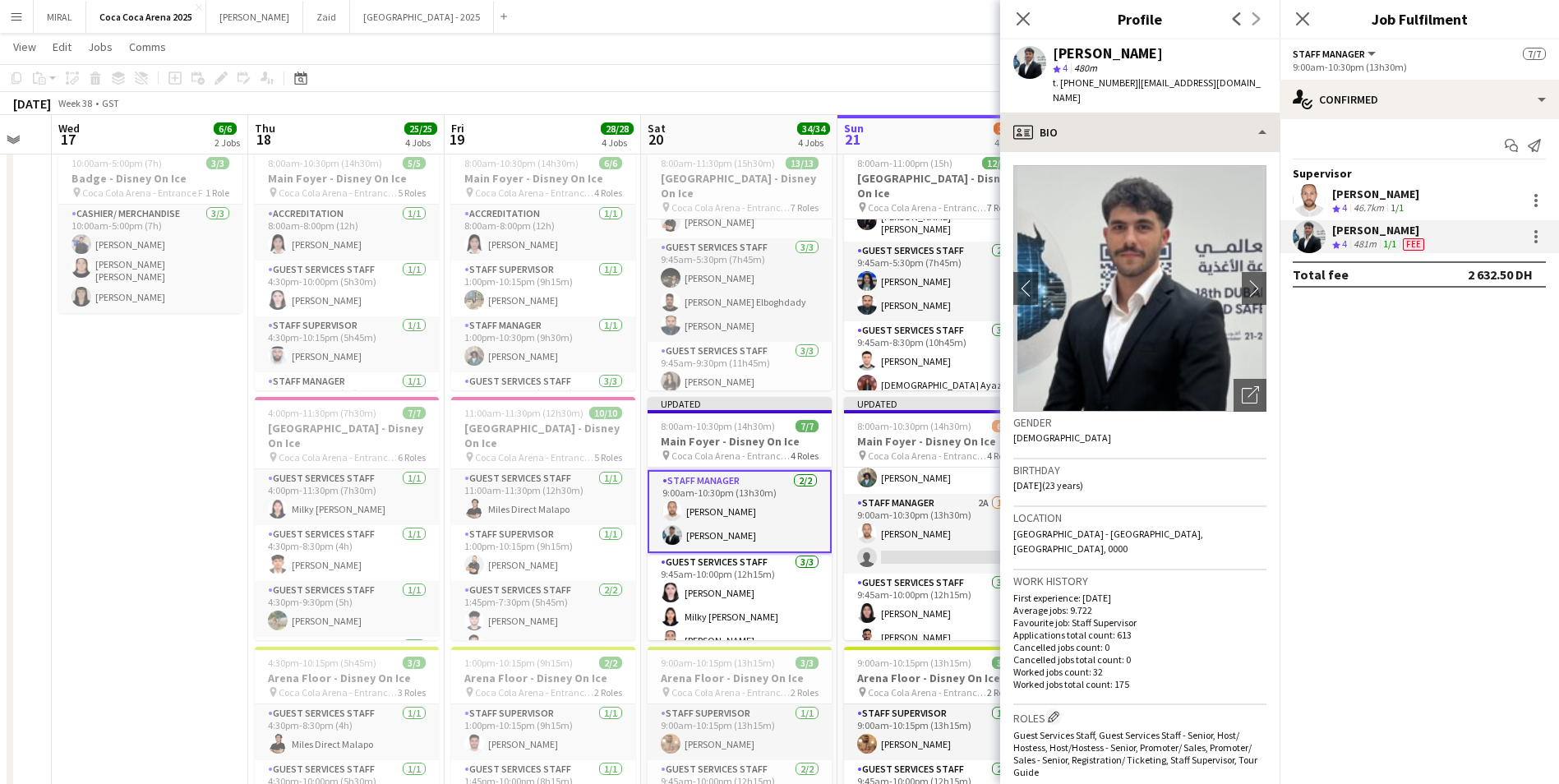
drag, startPoint x: 1132, startPoint y: 82, endPoint x: 1271, endPoint y: 98, distance: 139.9
click at [1271, 98] on app-crew-profile "Close pop-in Profile Previous Next [PERSON_NAME] star 4 480m t. [PHONE_NUMBER] …" at bounding box center [1139, 392] width 280 height 784
copy app-crew-profile "[EMAIL_ADDRESS][DOMAIN_NAME] profile"
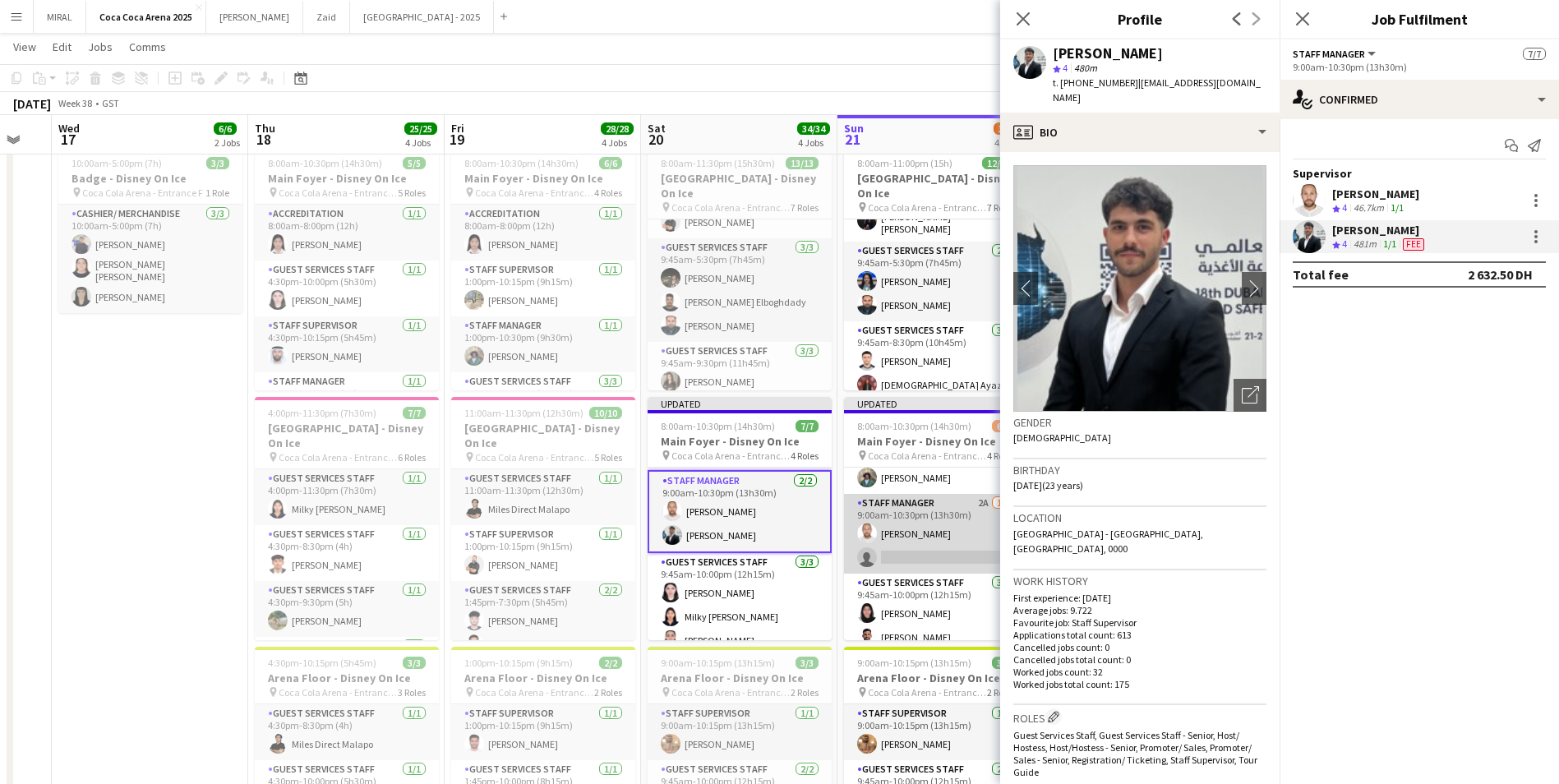
click at [907, 538] on app-card-role "Staff Manager 2A [DATE] 9:00am-10:30pm (13h30m) [PERSON_NAME] single-neutral-ac…" at bounding box center [935, 534] width 184 height 79
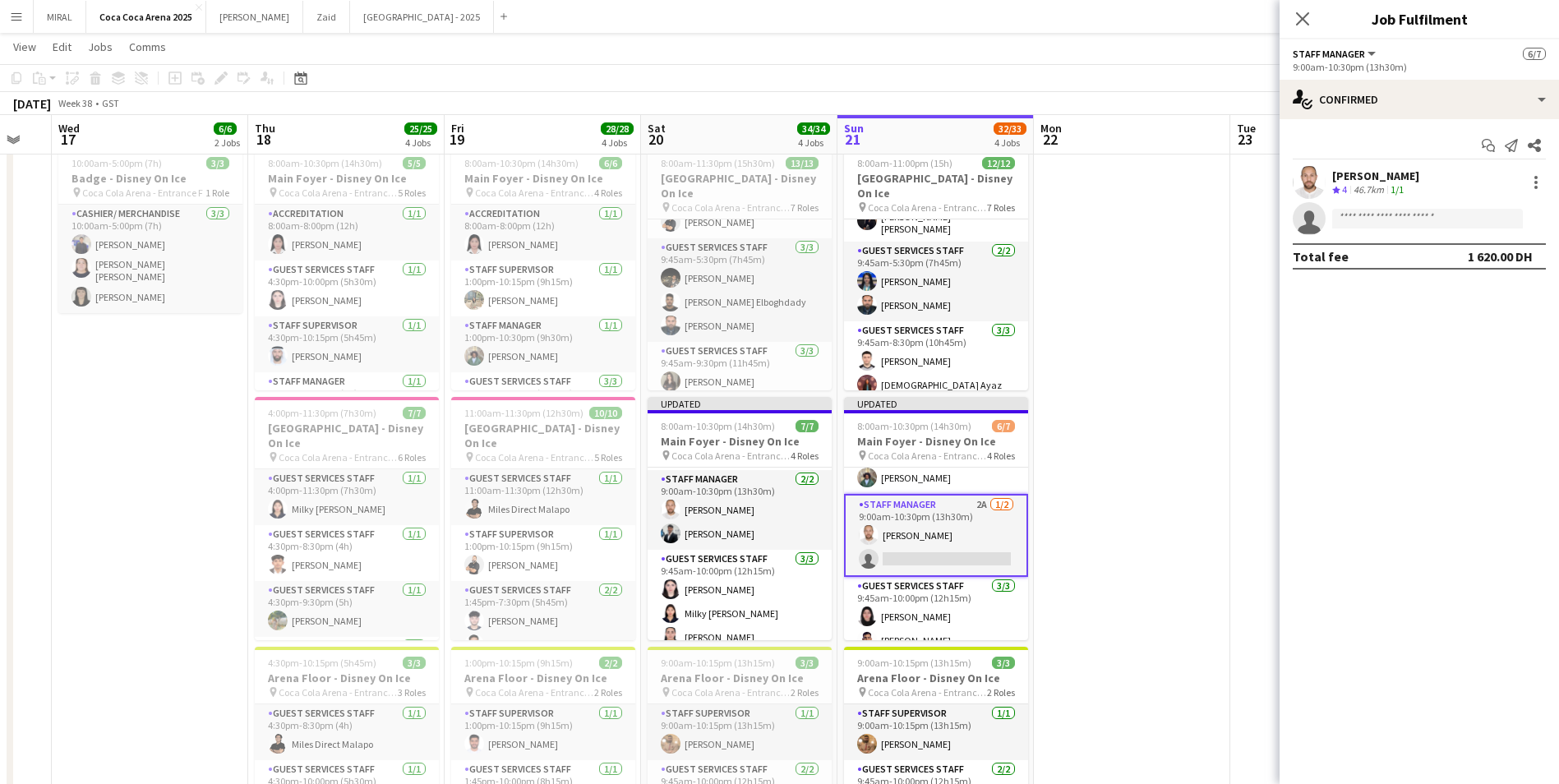
click at [1358, 213] on app-invite-slot "single-neutral-actions" at bounding box center [1419, 218] width 280 height 33
click at [1359, 217] on input at bounding box center [1428, 218] width 191 height 20
paste input "**********"
type input "**********"
click at [1420, 250] on span "[EMAIL_ADDRESS][DOMAIN_NAME]" at bounding box center [1428, 256] width 164 height 13
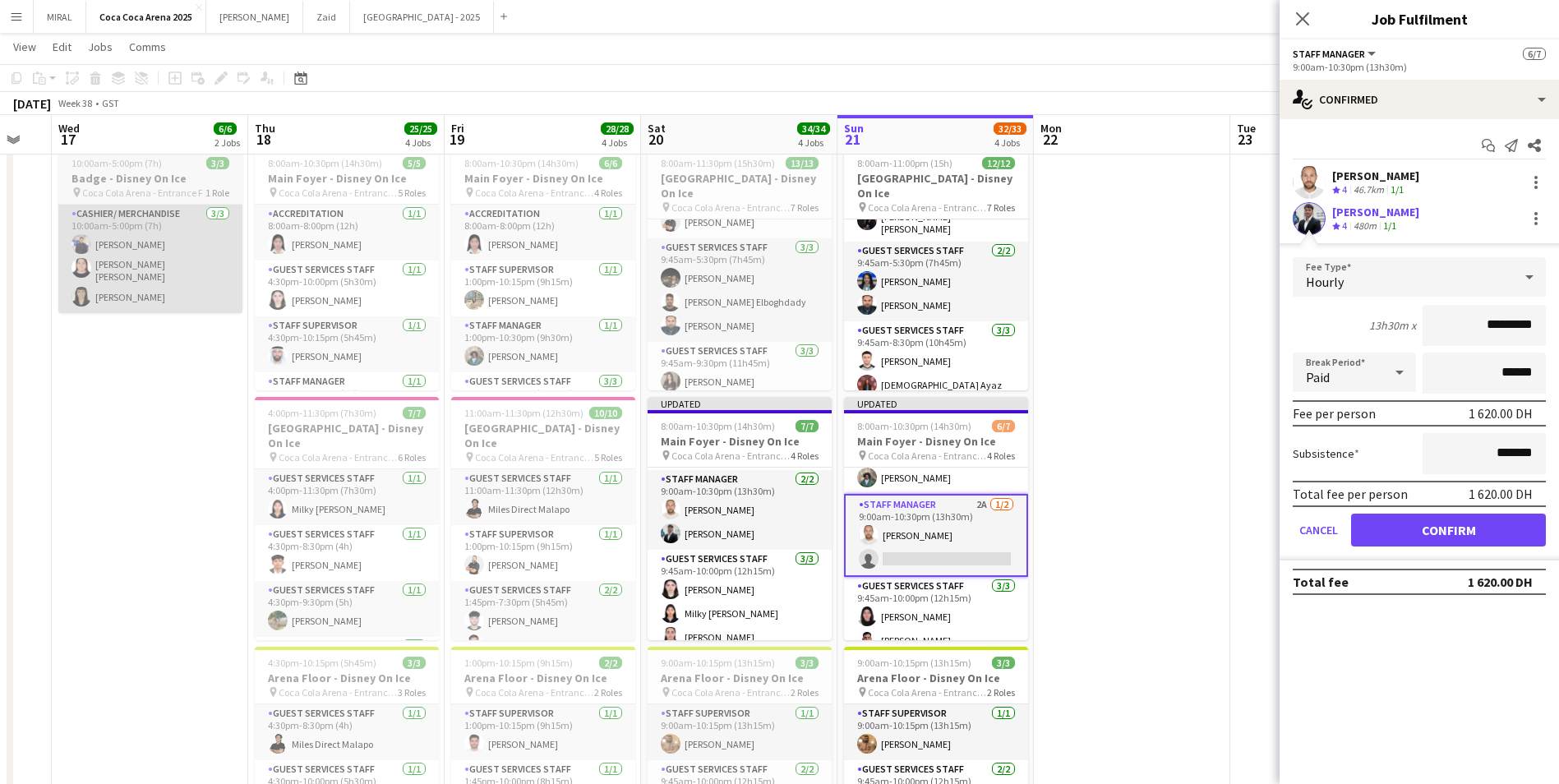
drag, startPoint x: 1493, startPoint y: 322, endPoint x: 237, endPoint y: 272, distance: 1257.0
click at [293, 278] on body "Menu Boards Boards Boards All jobs Status Workforce Workforce My Workforce Recr…" at bounding box center [780, 699] width 1559 height 1485
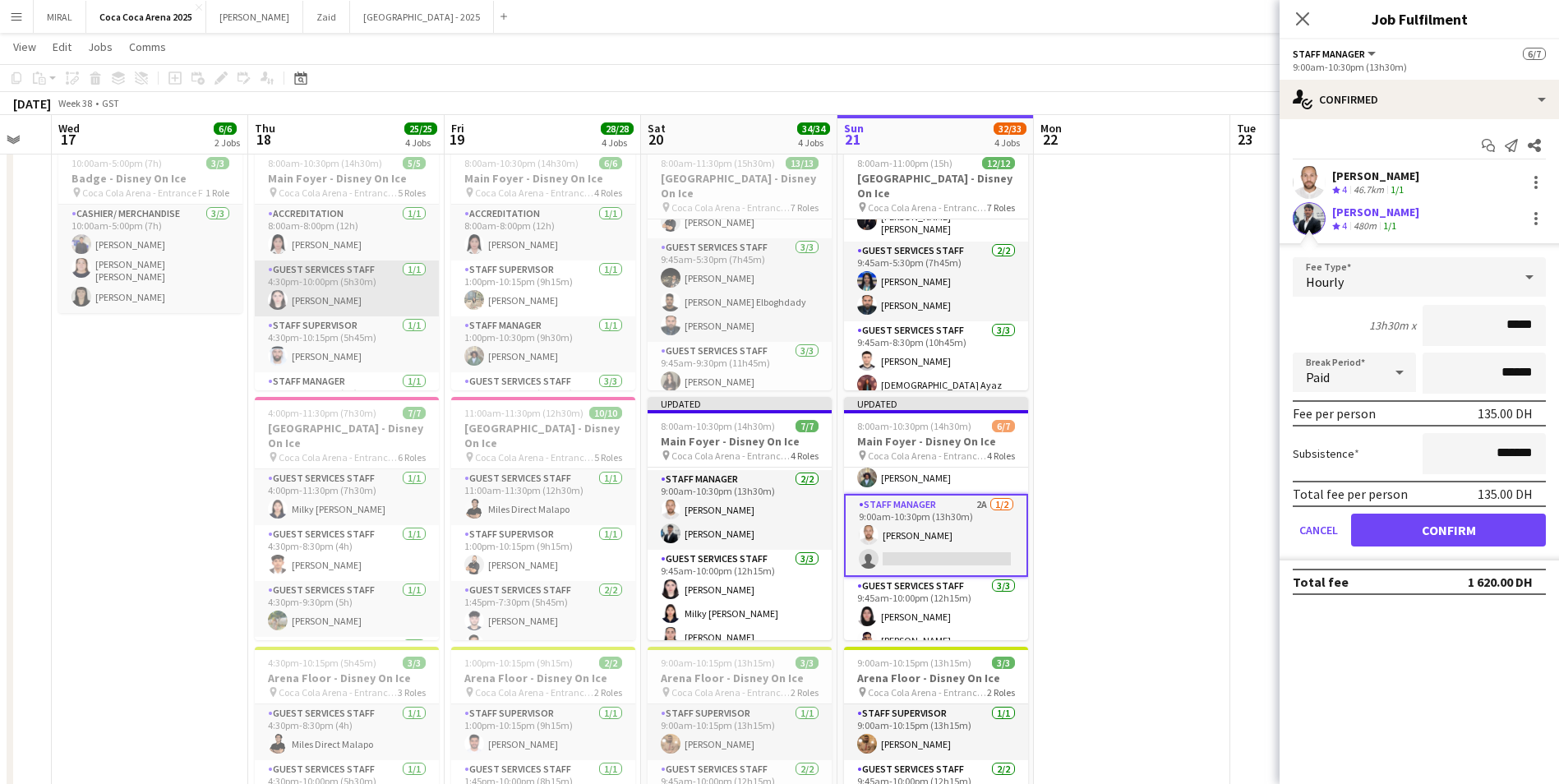
type input "****"
type input "********"
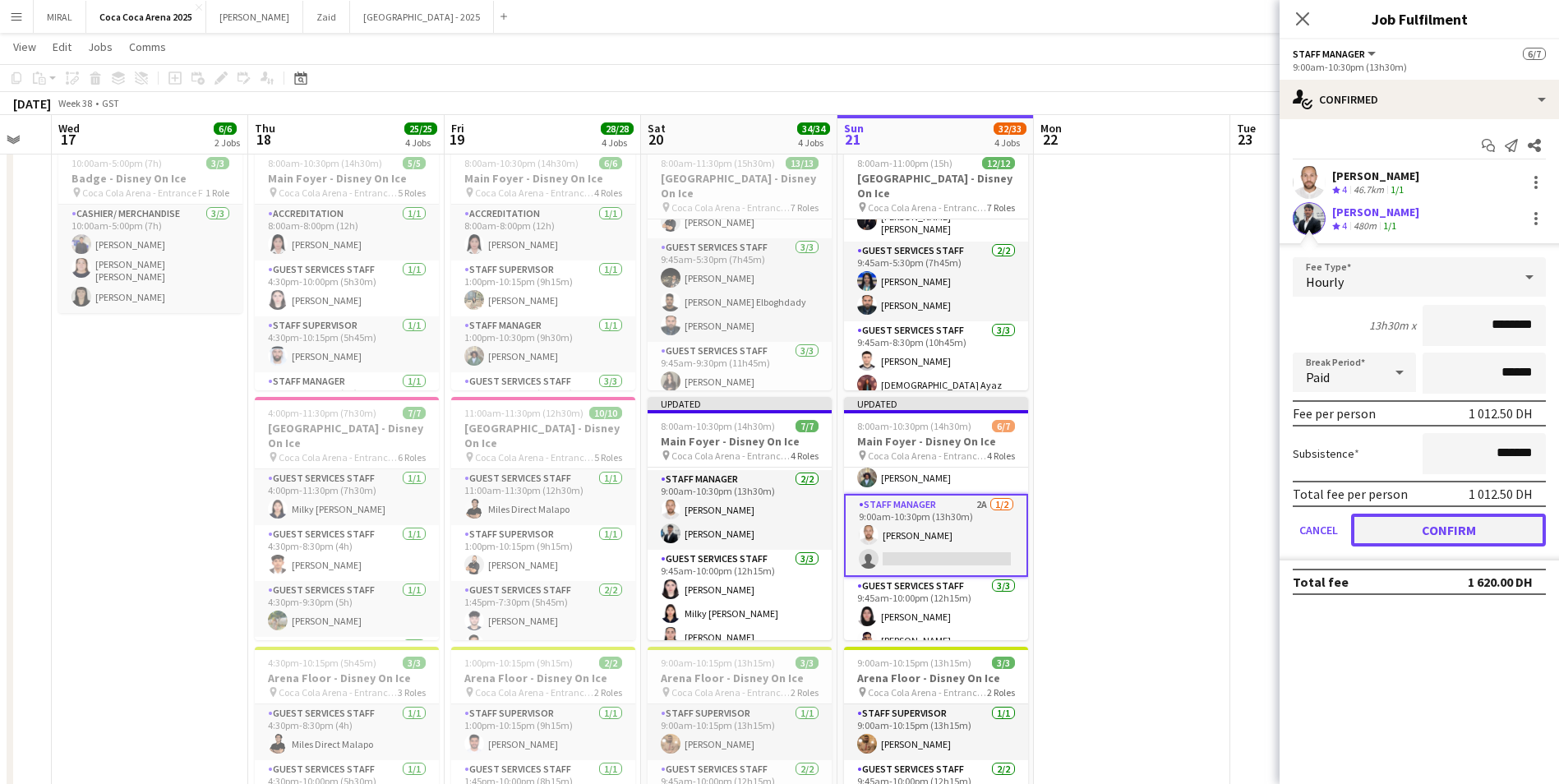
click at [1430, 532] on button "Confirm" at bounding box center [1448, 530] width 195 height 33
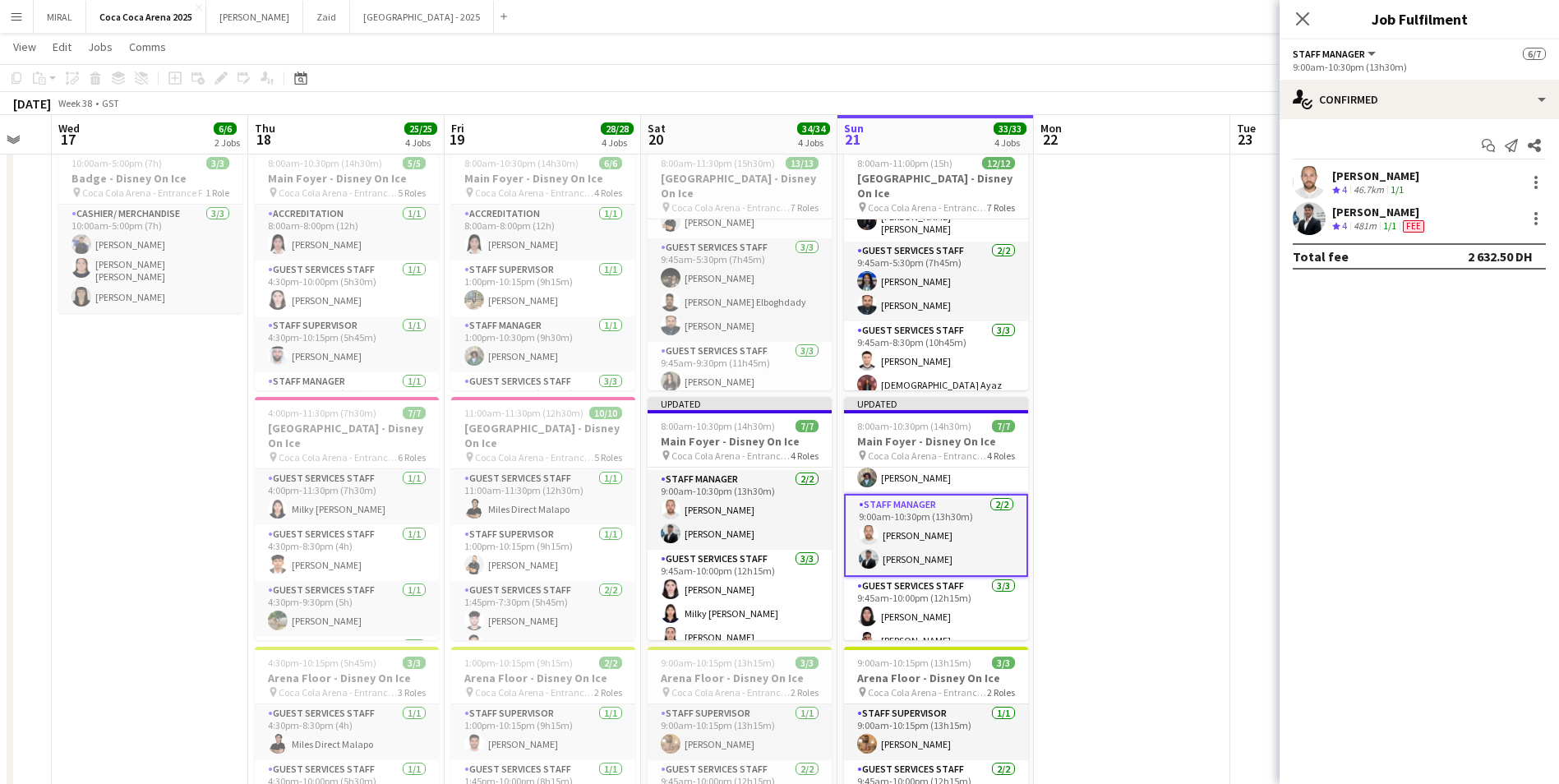
click at [1147, 423] on app-date-cell at bounding box center [1132, 656] width 197 height 1031
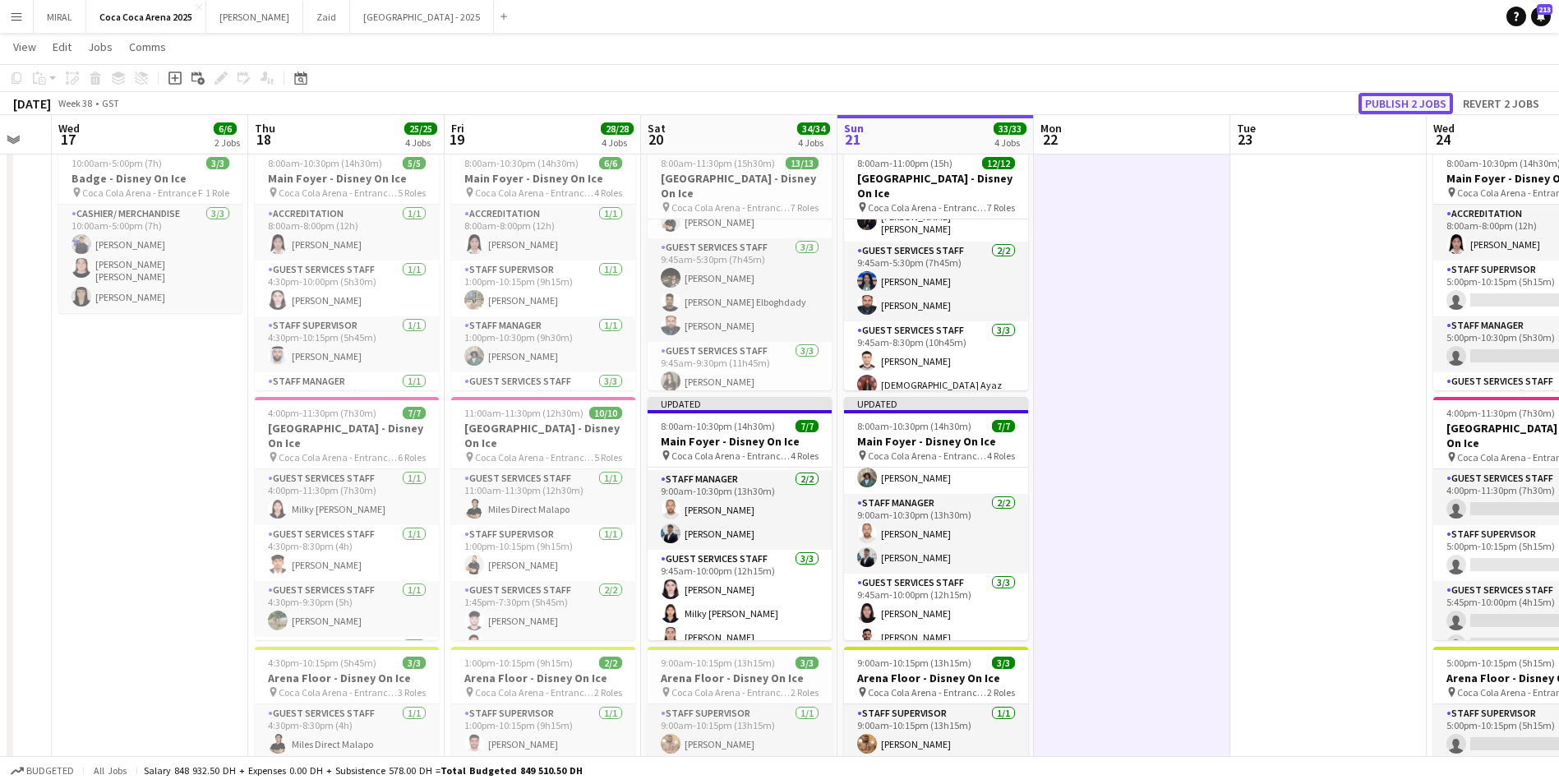
click at [1379, 104] on button "Publish 2 jobs" at bounding box center [1406, 103] width 94 height 22
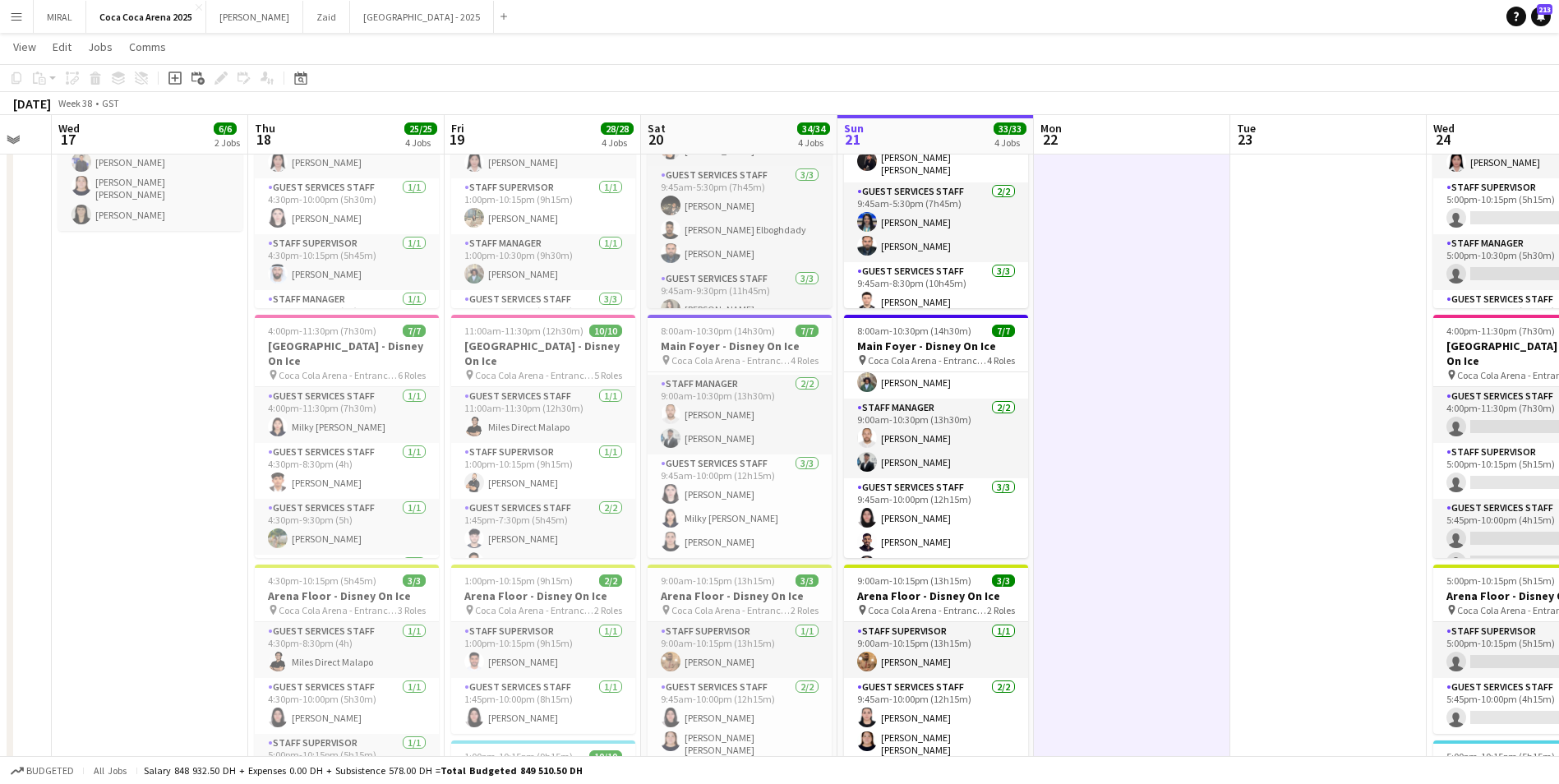
scroll to position [101, 0]
click at [969, 41] on app-page-menu "View Day view expanded Day view collapsed Month view Date picker Jump to [DATE]…" at bounding box center [780, 48] width 1559 height 31
